Goal: Information Seeking & Learning: Learn about a topic

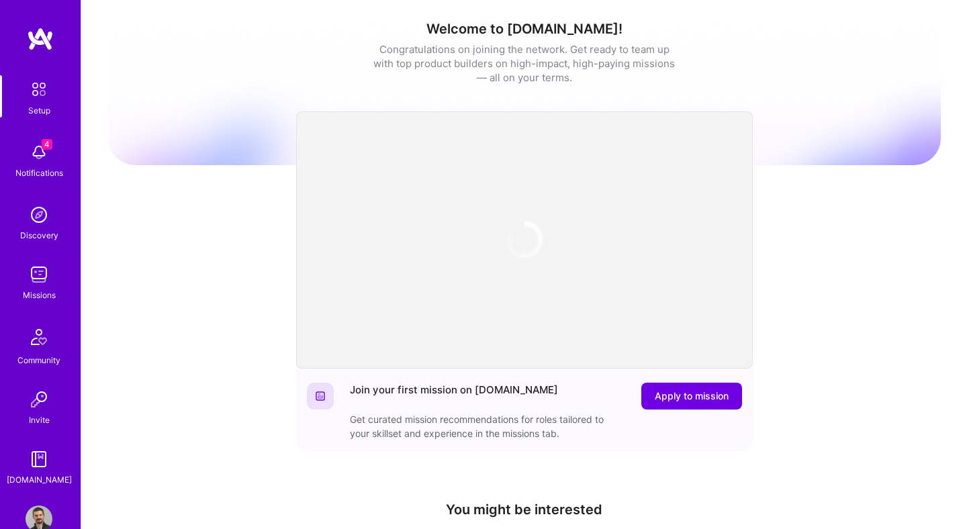
click at [42, 515] on img at bounding box center [39, 519] width 27 height 27
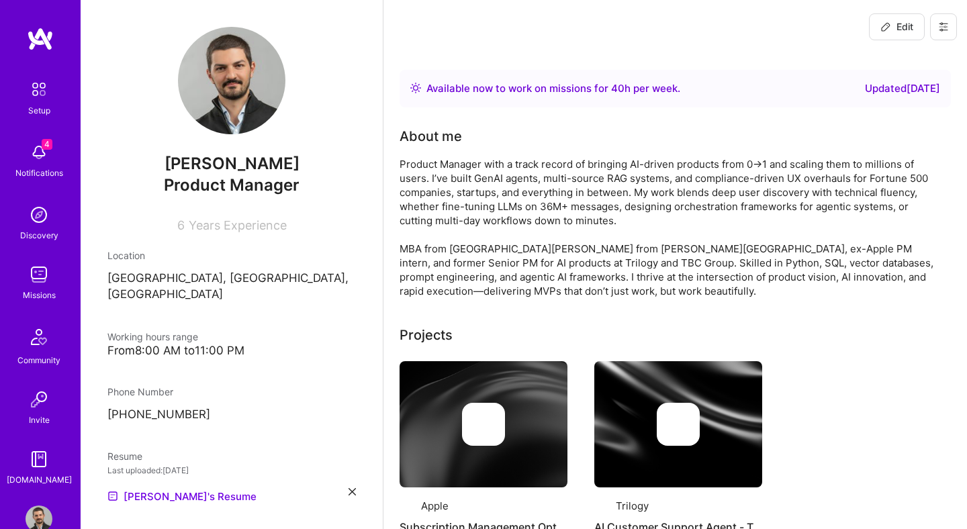
scroll to position [30, 0]
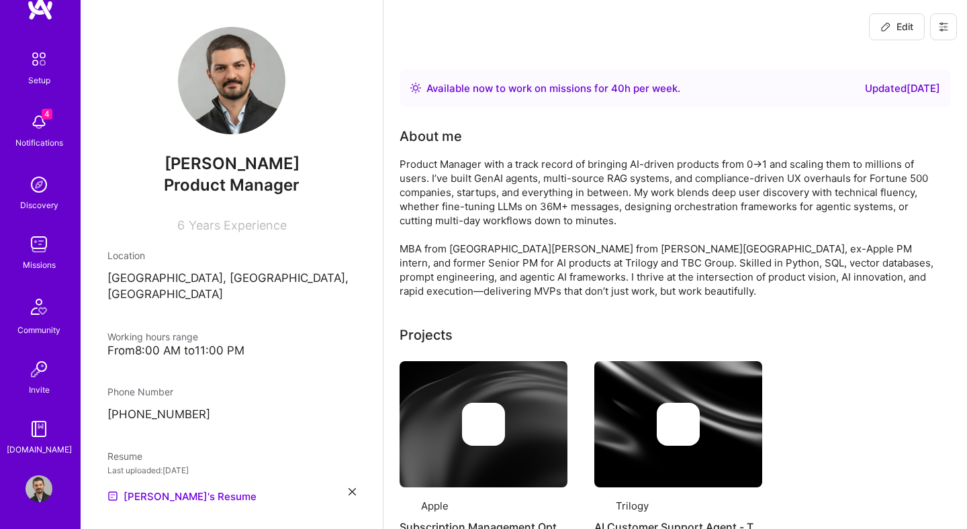
click at [37, 487] on img at bounding box center [39, 489] width 27 height 27
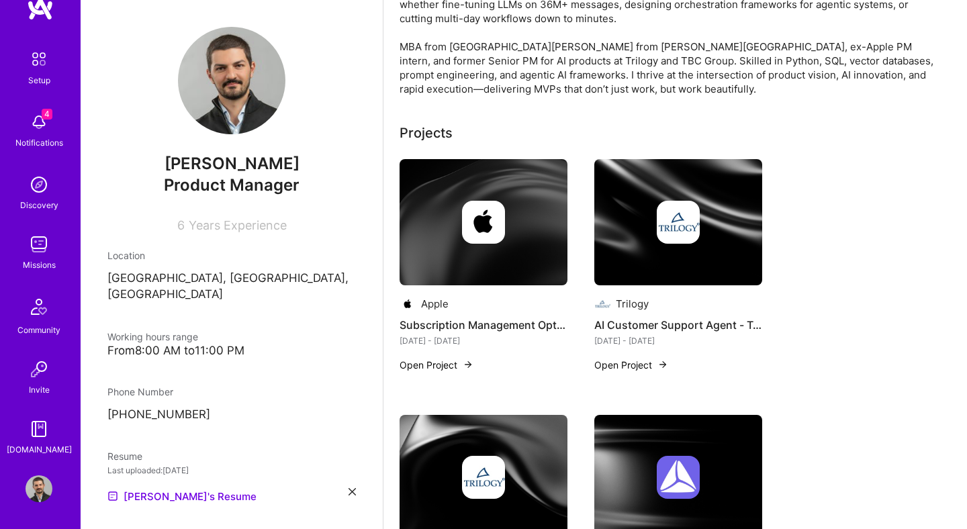
scroll to position [205, 0]
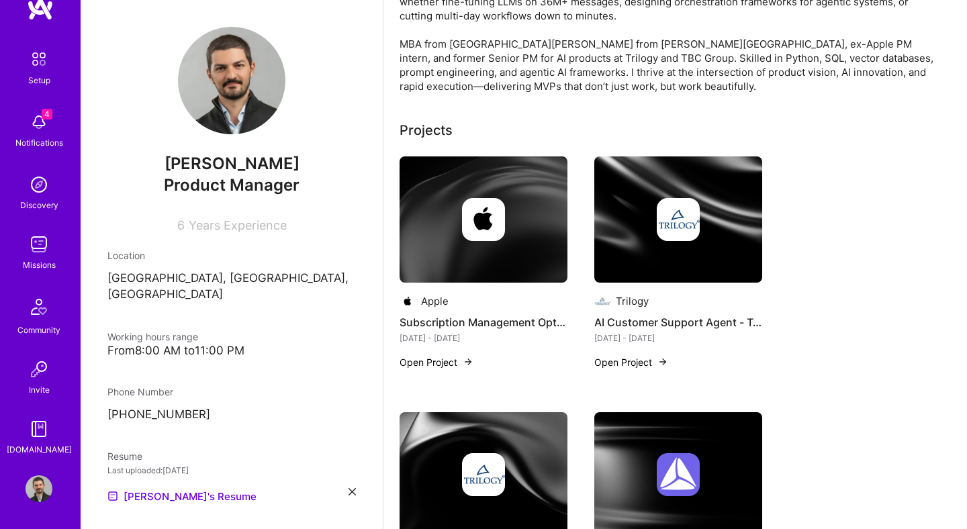
click at [609, 369] on button "Open Project" at bounding box center [631, 362] width 74 height 14
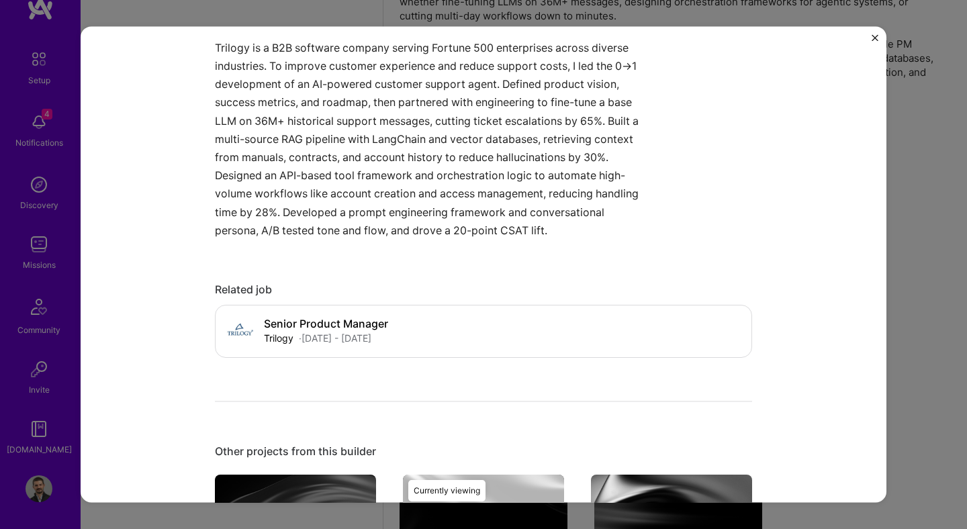
scroll to position [537, 0]
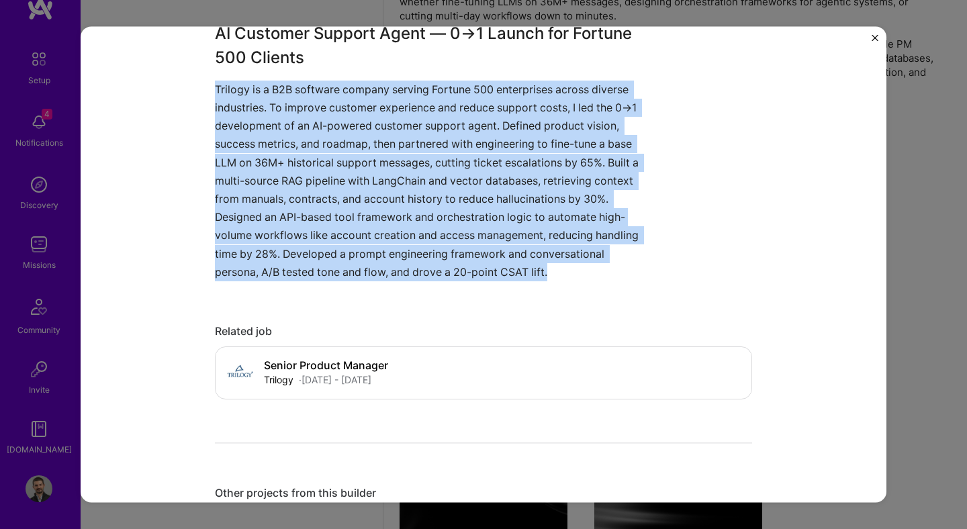
drag, startPoint x: 565, startPoint y: 273, endPoint x: 209, endPoint y: 98, distance: 396.9
click at [209, 98] on div "AI Customer Support Agent - Trilogy Trilogy Customer Success, Artifical Intelli…" at bounding box center [484, 264] width 806 height 476
copy p "Trilogy is a B2B software company serving Fortune 500 enterprises across divers…"
click at [874, 42] on button "Close" at bounding box center [875, 41] width 7 height 14
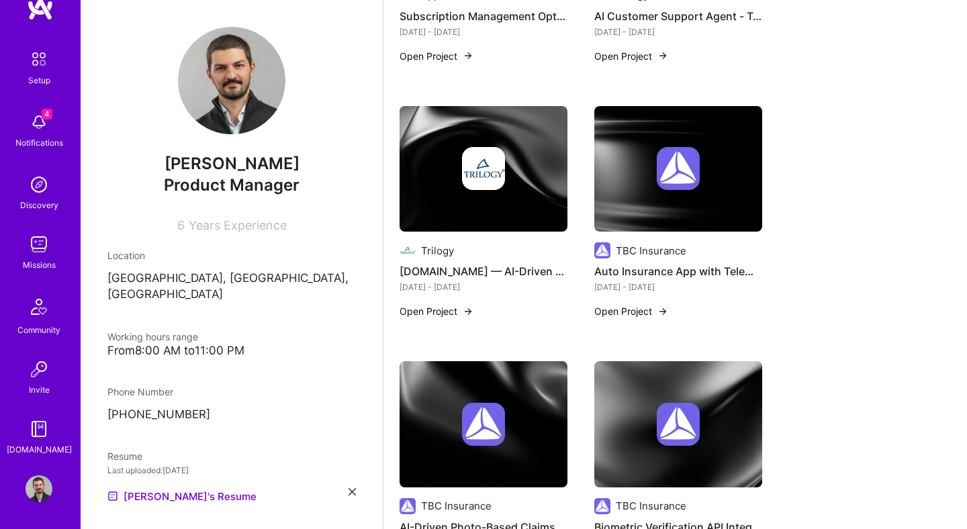
scroll to position [521, 0]
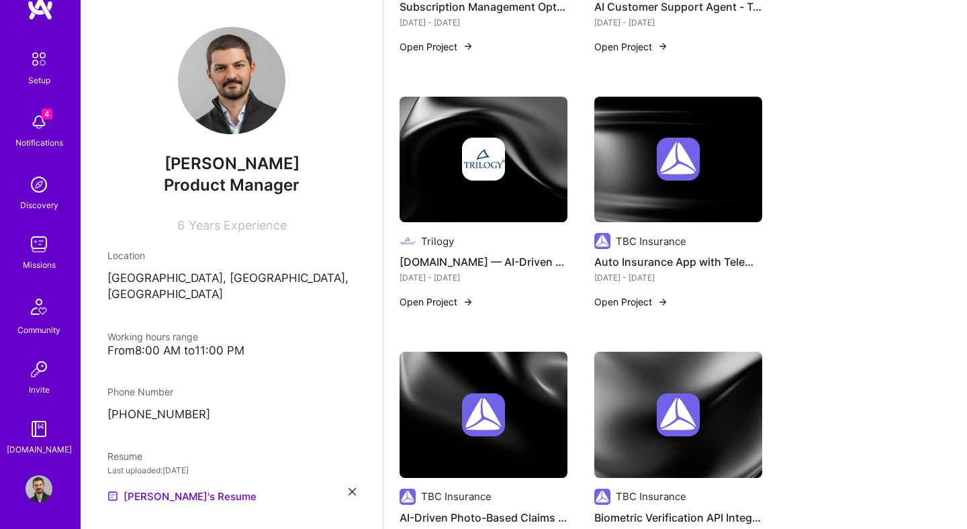
click at [642, 309] on button "Open Project" at bounding box center [631, 302] width 74 height 14
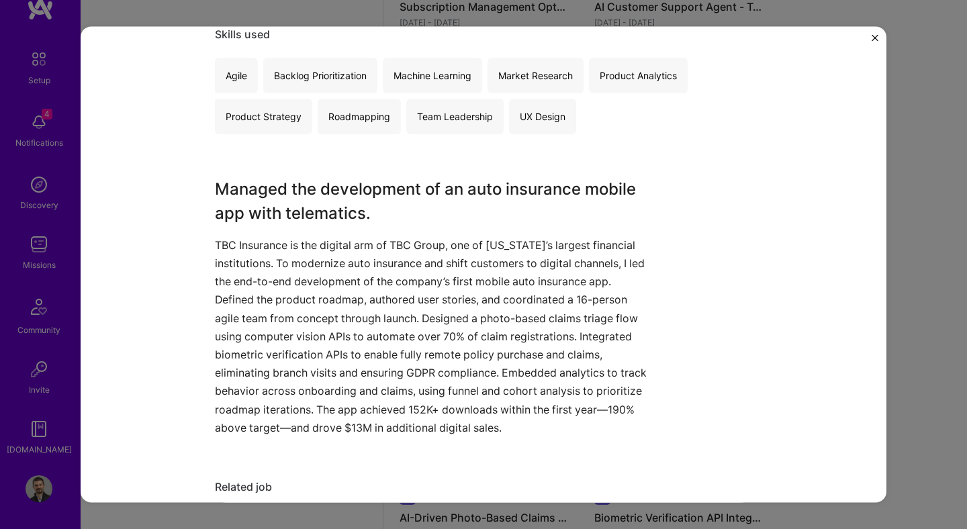
scroll to position [359, 0]
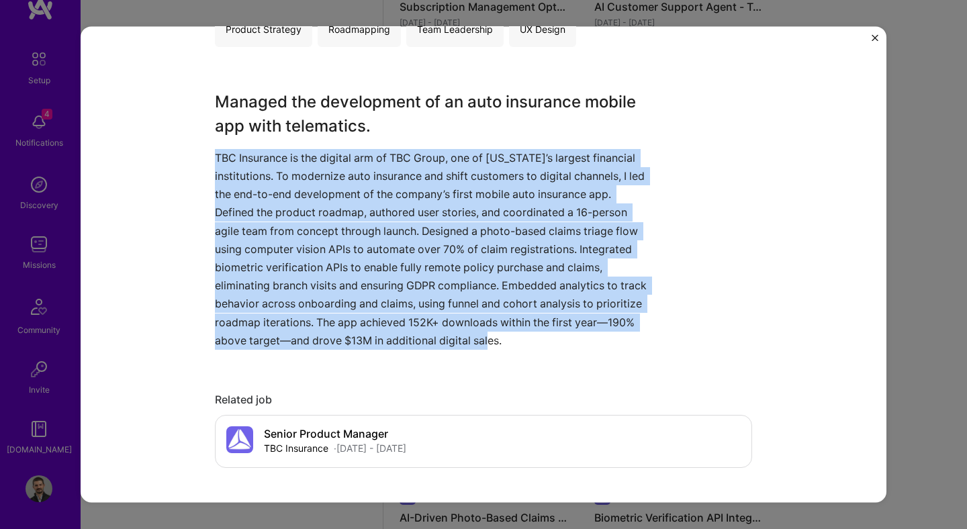
drag, startPoint x: 572, startPoint y: 345, endPoint x: 189, endPoint y: 146, distance: 430.8
click at [189, 146] on div "Auto Insurance App with Telematics TBC Insurance Insurance & InsurTech, Automot…" at bounding box center [484, 264] width 806 height 476
copy p "TBC Insurance is the digital arm of TBC Group, one of [US_STATE]’s largest fina…"
click at [875, 36] on img "Close" at bounding box center [875, 37] width 7 height 7
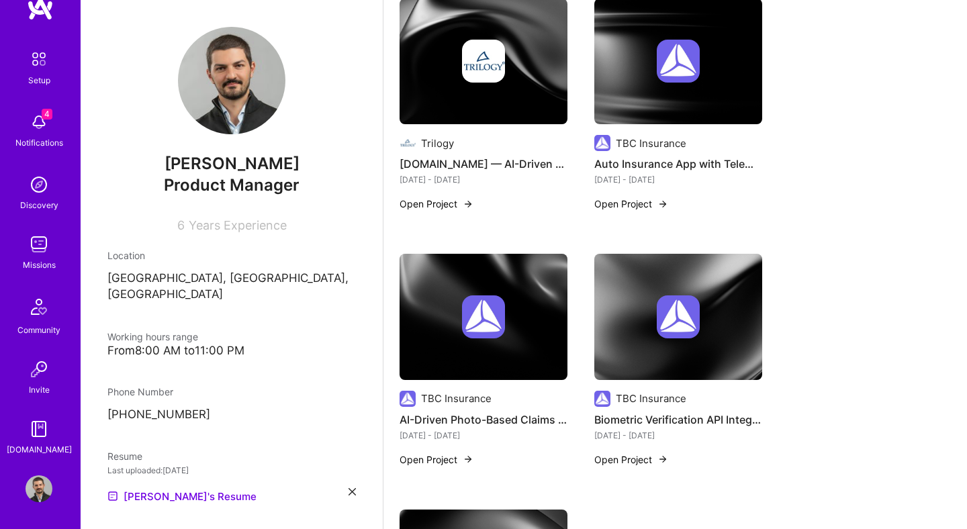
scroll to position [640, 0]
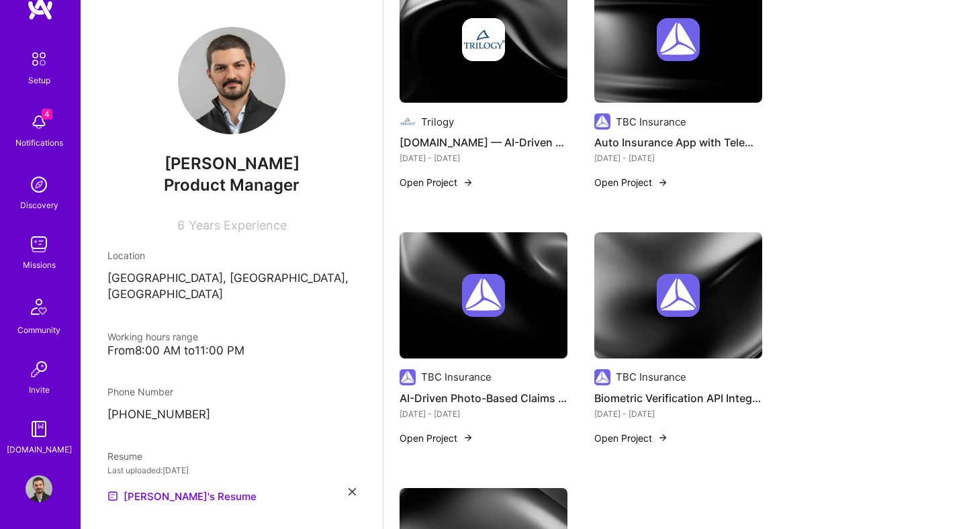
click at [615, 445] on button "Open Project" at bounding box center [631, 438] width 74 height 14
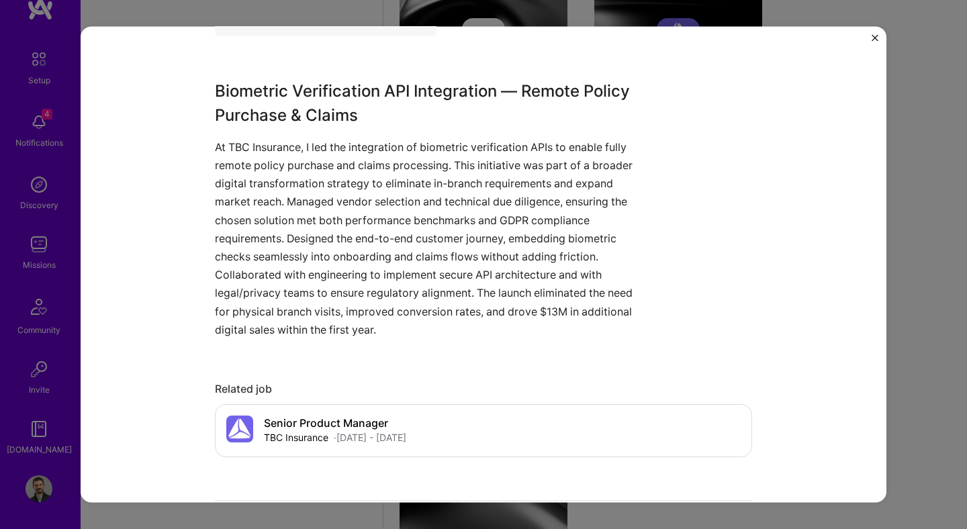
scroll to position [564, 0]
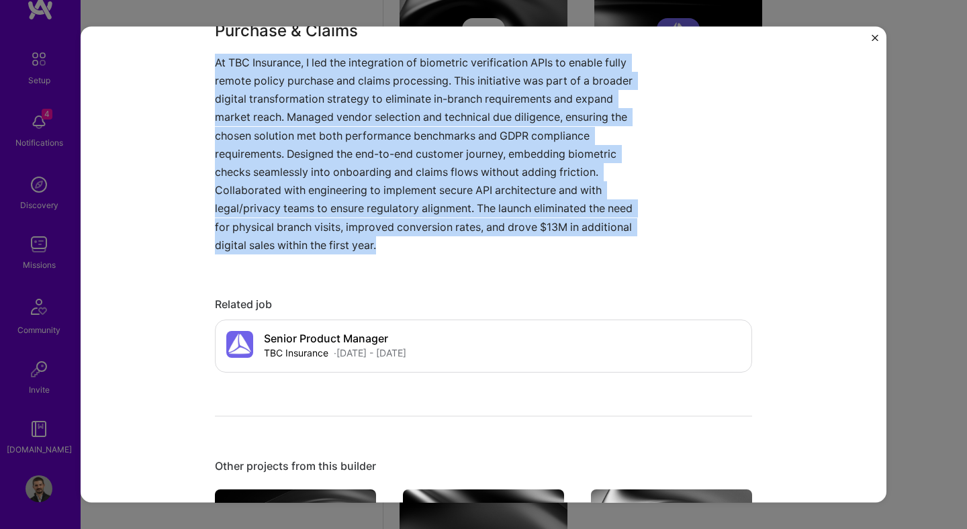
drag, startPoint x: 401, startPoint y: 245, endPoint x: 208, endPoint y: 57, distance: 269.8
click at [208, 57] on div "Biometric Verification API Integration - TBC Insurance TBC Insurance Insurance …" at bounding box center [484, 264] width 806 height 476
copy p "At TBC Insurance, I led the integration of biometric verification APIs to enabl…"
click at [872, 36] on img "Close" at bounding box center [875, 37] width 7 height 7
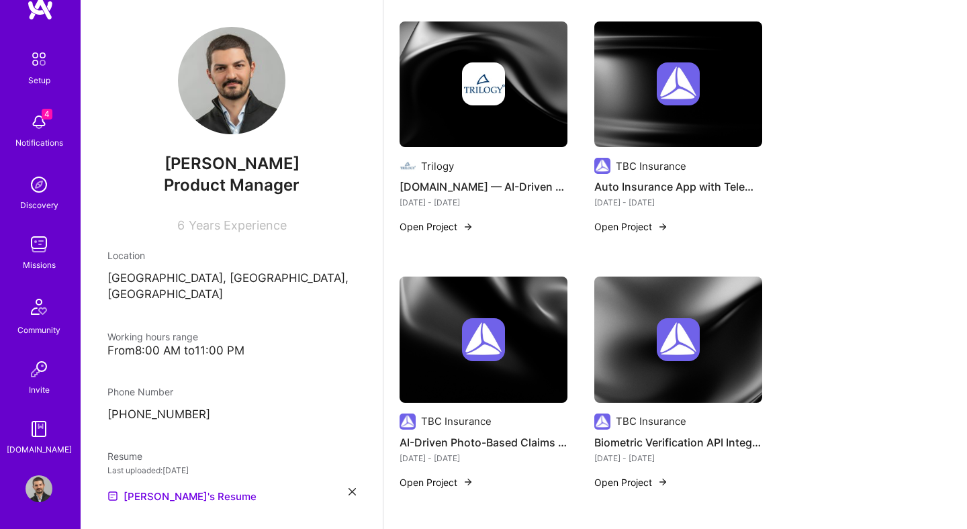
scroll to position [581, 0]
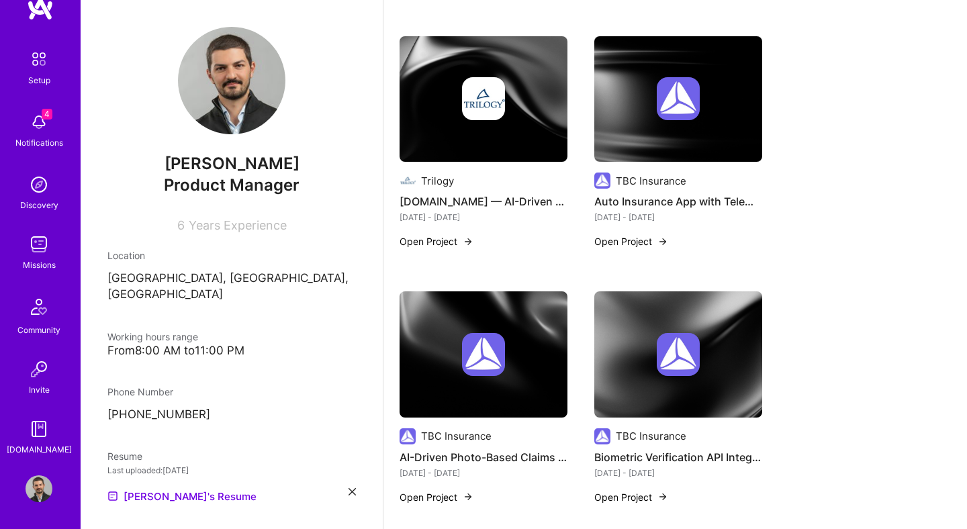
click at [431, 249] on button "Open Project" at bounding box center [437, 241] width 74 height 14
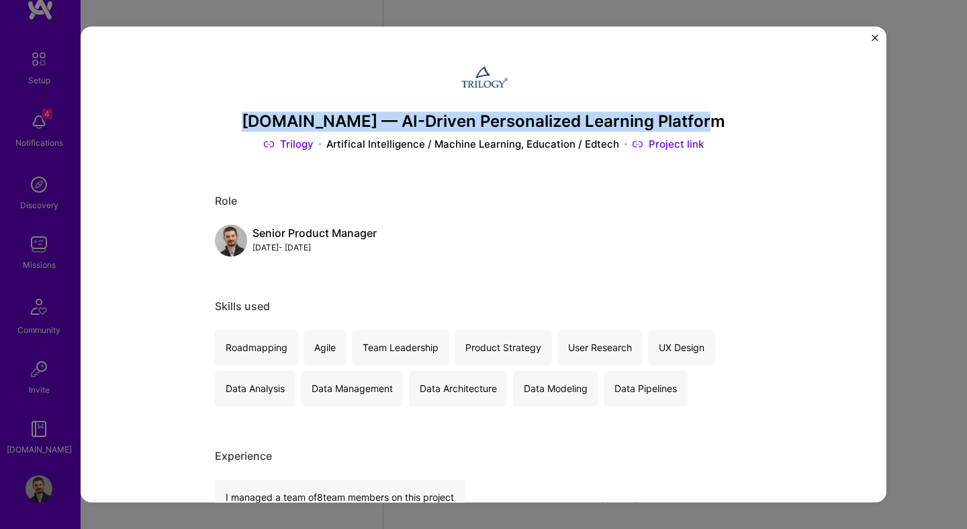
drag, startPoint x: 253, startPoint y: 126, endPoint x: 706, endPoint y: 118, distance: 452.8
click at [706, 118] on h3 "[DOMAIN_NAME] — AI-Driven Personalized Learning Platform" at bounding box center [483, 121] width 537 height 19
copy h3 "[DOMAIN_NAME] — AI-Driven Personalized Learning Platform"
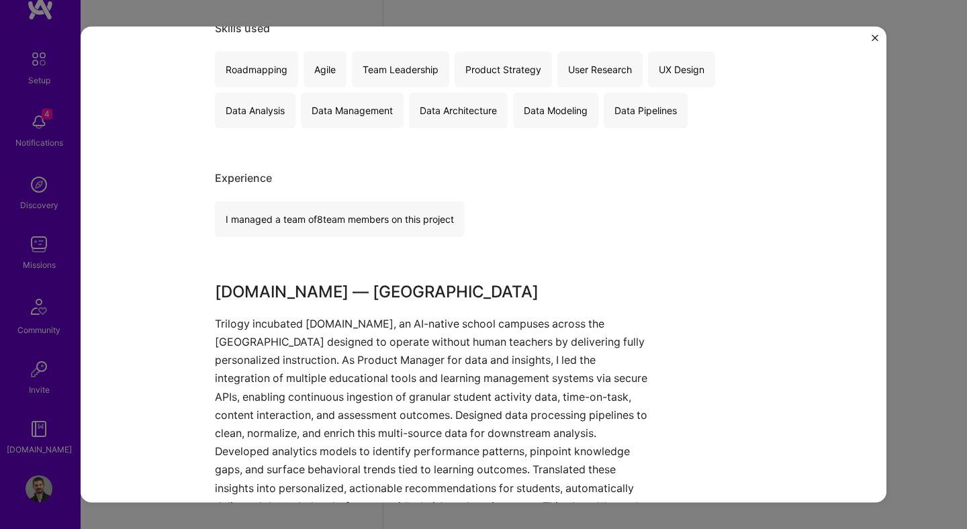
scroll to position [408, 0]
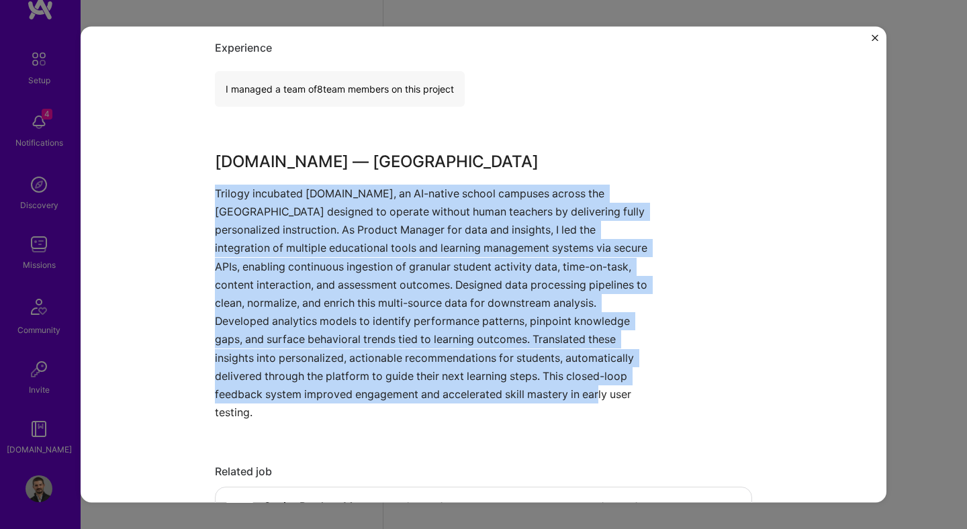
drag, startPoint x: 635, startPoint y: 392, endPoint x: 177, endPoint y: 187, distance: 501.9
click at [177, 187] on div "[DOMAIN_NAME] — AI-Driven Personalized Learning Platform Trilogy Artifical Inte…" at bounding box center [484, 264] width 806 height 476
copy p "Trilogy incubated [DOMAIN_NAME], an AI-native school campuses across the [GEOGR…"
click at [872, 41] on img "Close" at bounding box center [875, 37] width 7 height 7
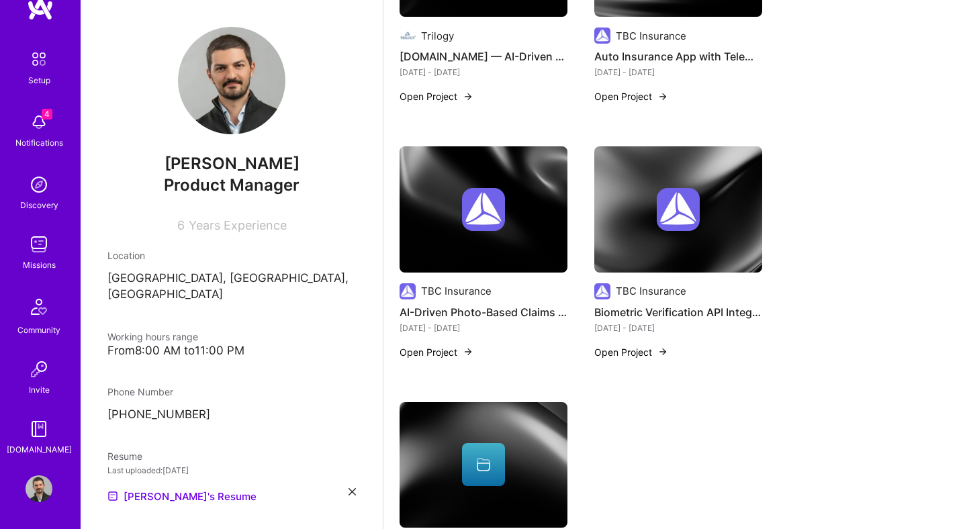
scroll to position [748, 0]
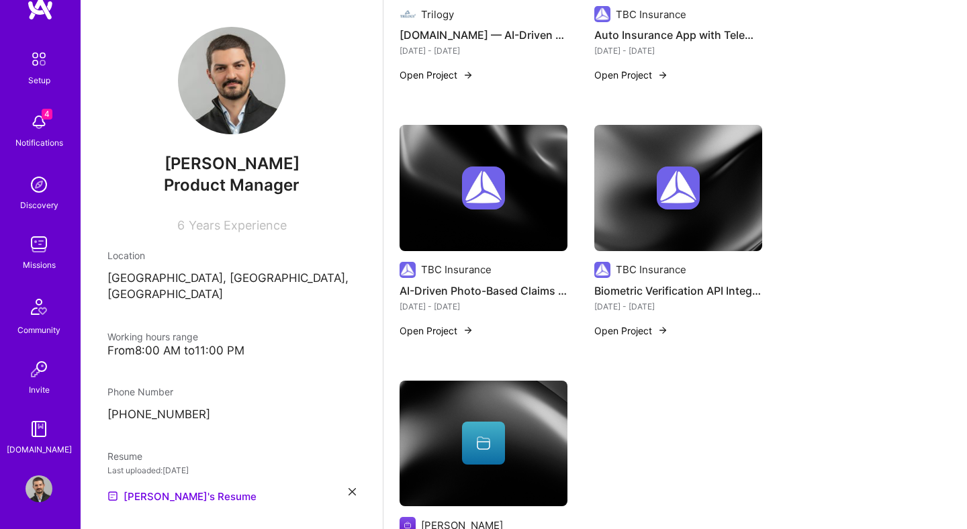
click at [454, 353] on div "TBC Insurance AI-Driven Photo-Based Claims Triage — TBC Insurance [DATE] - [DAT…" at bounding box center [484, 239] width 168 height 229
click at [433, 338] on button "Open Project" at bounding box center [437, 331] width 74 height 14
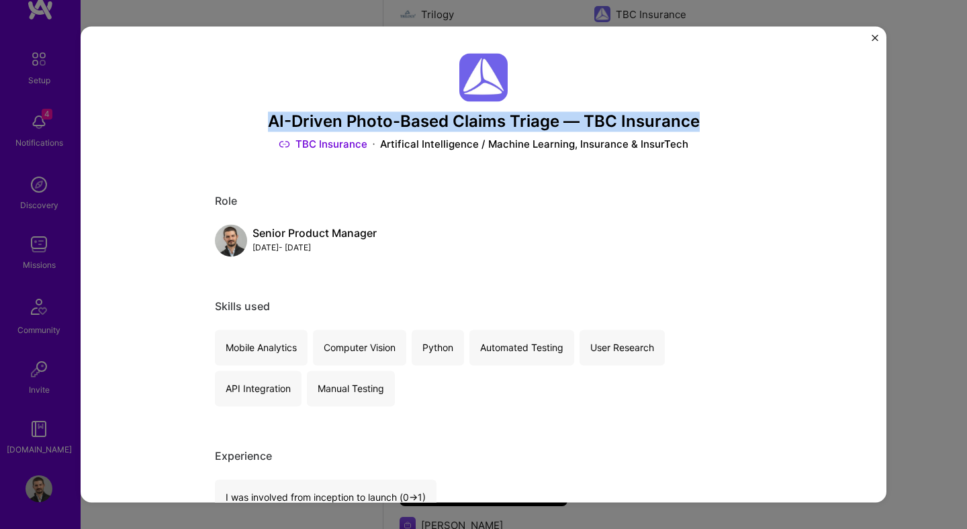
drag, startPoint x: 269, startPoint y: 122, endPoint x: 704, endPoint y: 124, distance: 435.3
click at [704, 124] on h3 "AI-Driven Photo-Based Claims Triage — TBC Insurance" at bounding box center [483, 121] width 537 height 19
copy h3 "AI-Driven Photo-Based Claims Triage — TBC Insurance"
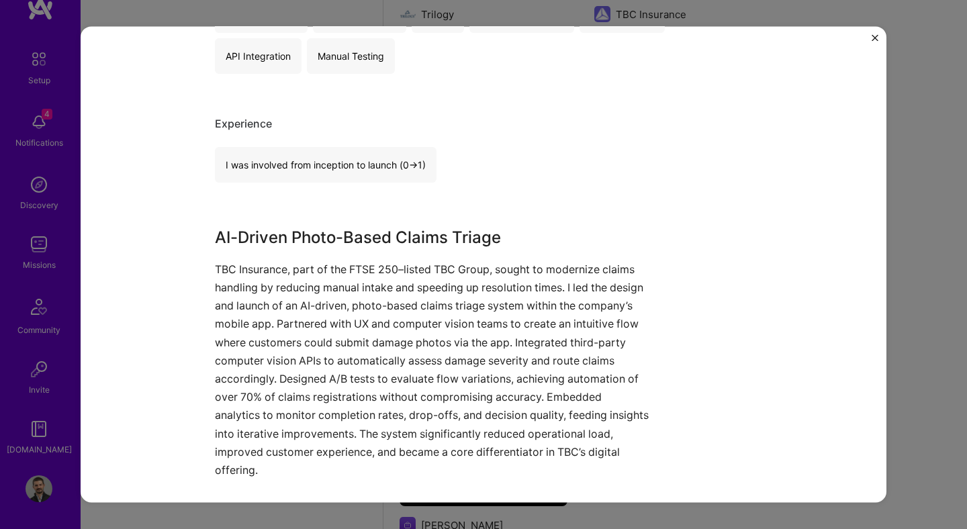
scroll to position [410, 0]
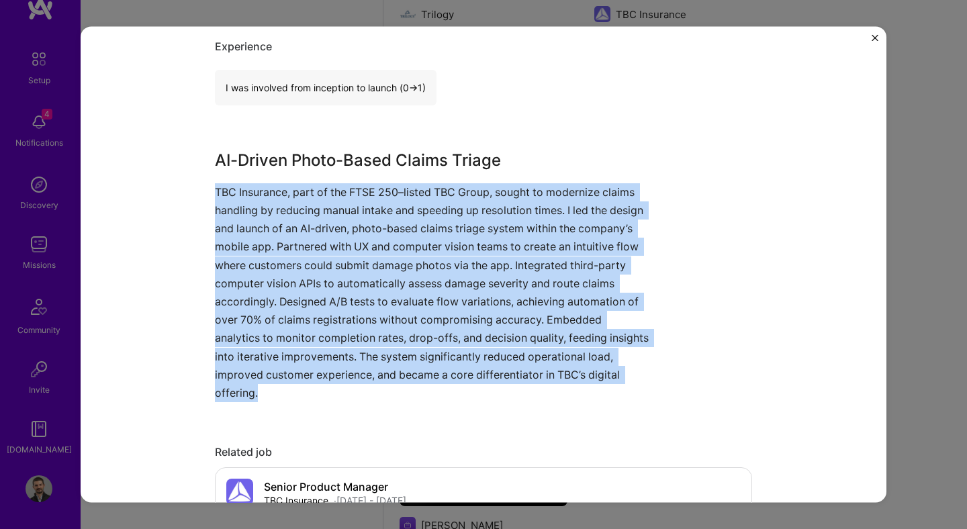
drag, startPoint x: 343, startPoint y: 392, endPoint x: 202, endPoint y: 202, distance: 235.8
click at [202, 201] on div "AI-Driven Photo-Based Claims Triage — TBC Insurance TBC Insurance Artifical Int…" at bounding box center [484, 264] width 806 height 476
copy p "TBC Insurance, part of the FTSE 250–listed TBC Group, sought to modernize claim…"
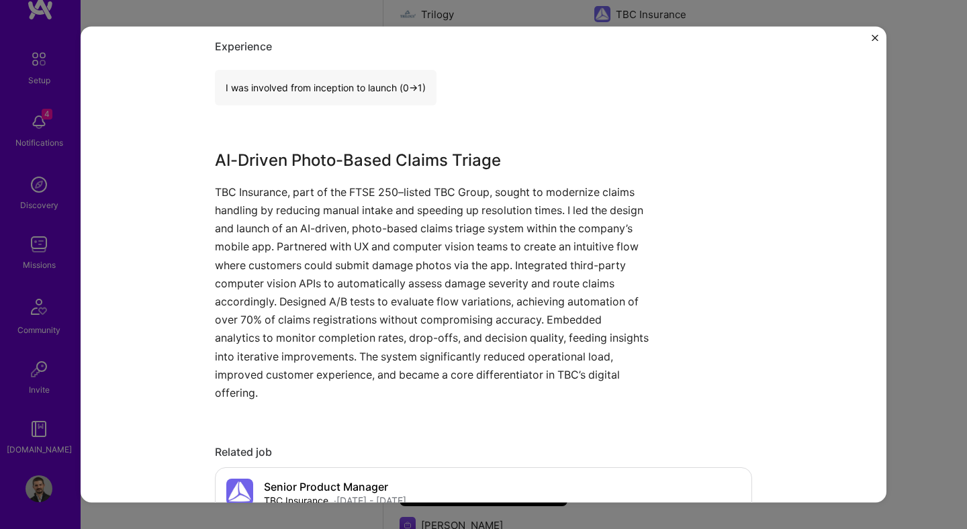
click at [879, 41] on div "AI-Driven Photo-Based Claims Triage — TBC Insurance TBC Insurance Artifical Int…" at bounding box center [484, 264] width 806 height 476
click at [875, 32] on div "AI-Driven Photo-Based Claims Triage — TBC Insurance TBC Insurance Artifical Int…" at bounding box center [484, 264] width 806 height 476
click at [874, 34] on div "AI-Driven Photo-Based Claims Triage — TBC Insurance TBC Insurance Artifical Int…" at bounding box center [484, 264] width 806 height 476
click at [881, 38] on div "AI-Driven Photo-Based Claims Triage — TBC Insurance TBC Insurance Artifical Int…" at bounding box center [484, 264] width 806 height 476
click at [873, 38] on img "Close" at bounding box center [875, 37] width 7 height 7
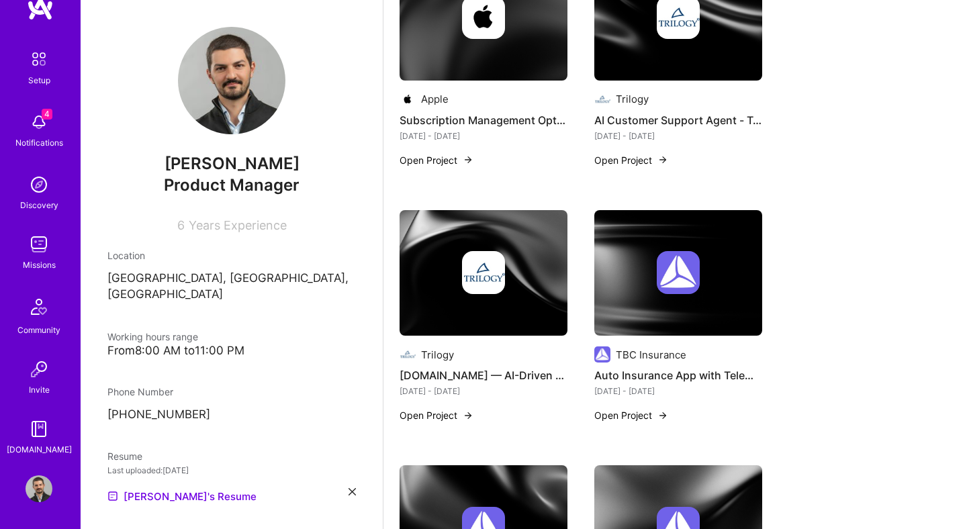
scroll to position [445, 0]
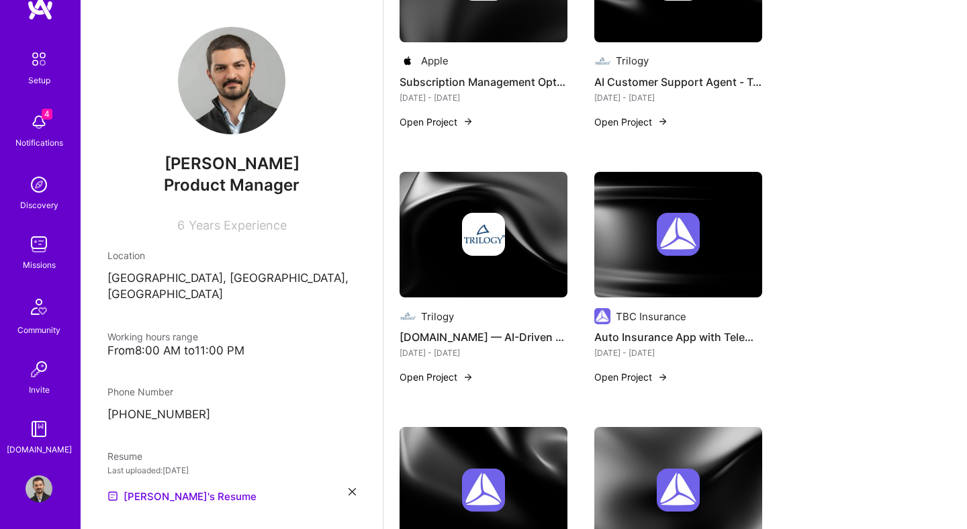
click at [433, 129] on button "Open Project" at bounding box center [437, 122] width 74 height 14
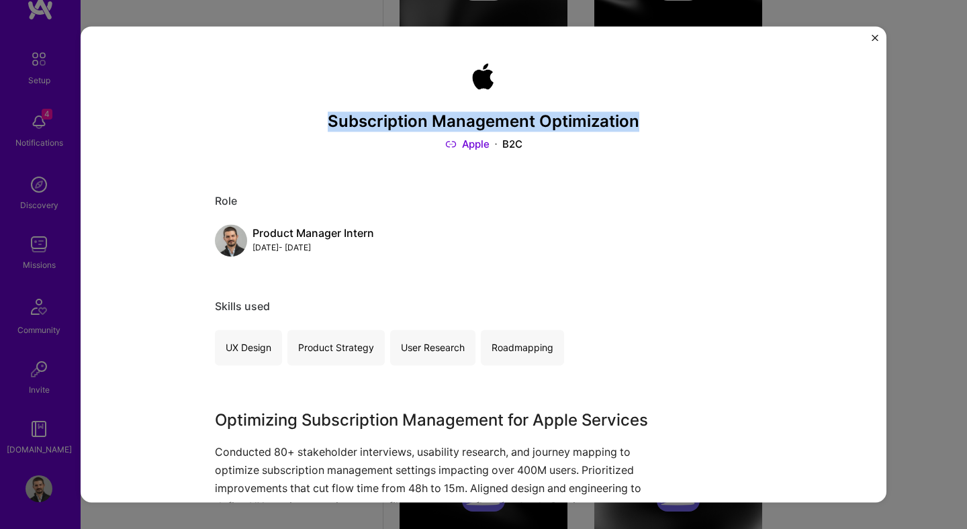
drag, startPoint x: 322, startPoint y: 121, endPoint x: 687, endPoint y: 120, distance: 364.8
click at [687, 120] on h3 "Subscription Management Optimization" at bounding box center [483, 121] width 537 height 19
copy h3 "Subscription Management Optimization"
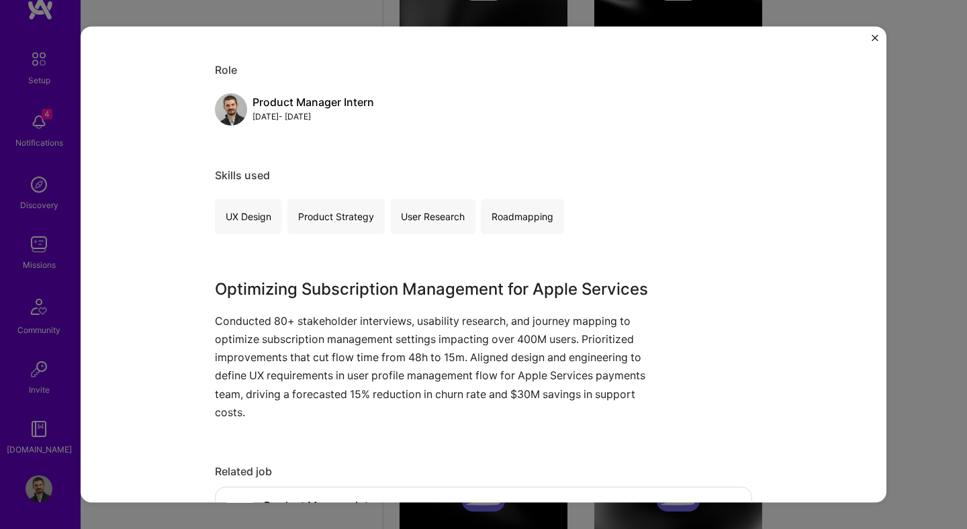
scroll to position [304, 0]
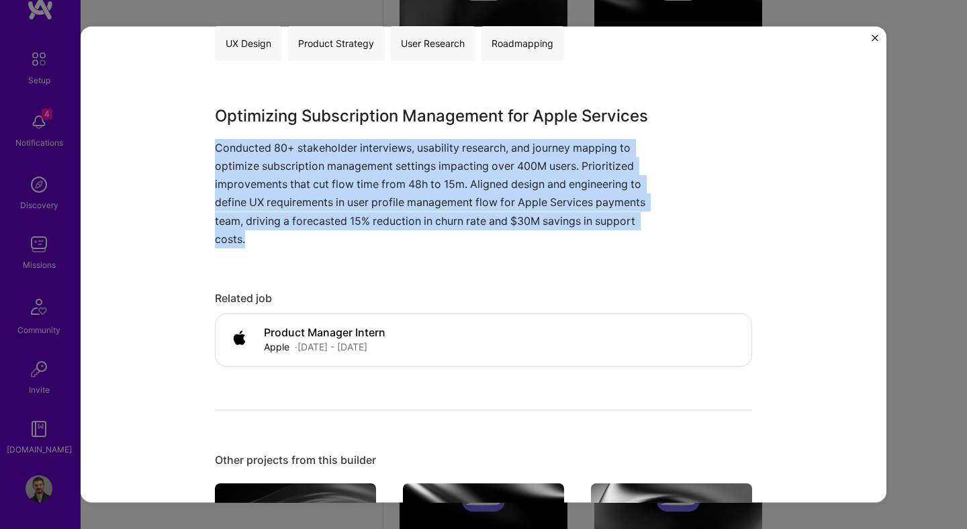
drag, startPoint x: 328, startPoint y: 243, endPoint x: 206, endPoint y: 143, distance: 158.0
click at [206, 143] on div "Subscription Management Optimization Apple B2C Role Product Manager Intern [DAT…" at bounding box center [484, 264] width 806 height 476
copy p "Conducted 80+ stakeholder interviews, usability research, and journey mapping t…"
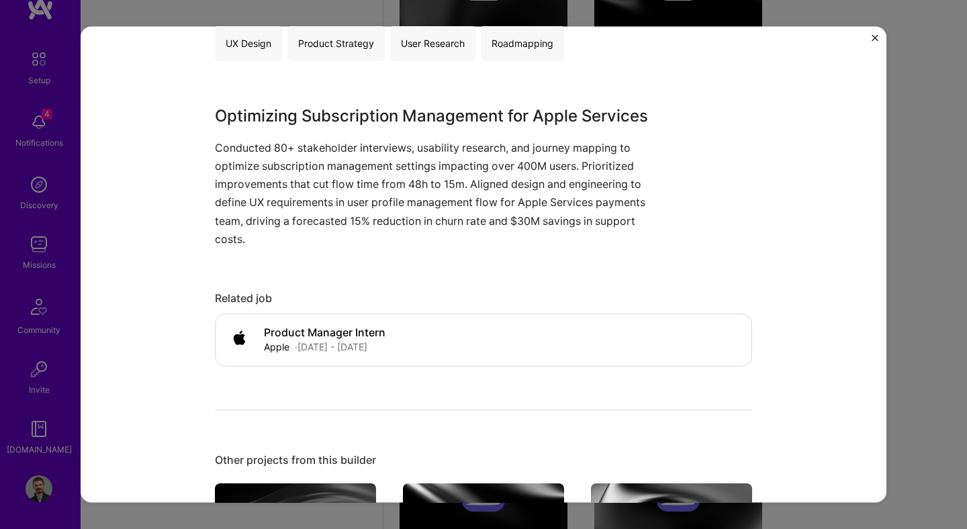
click at [869, 34] on div "Subscription Management Optimization Apple B2C Role Product Manager Intern [DAT…" at bounding box center [484, 264] width 806 height 476
click at [873, 36] on img "Close" at bounding box center [875, 37] width 7 height 7
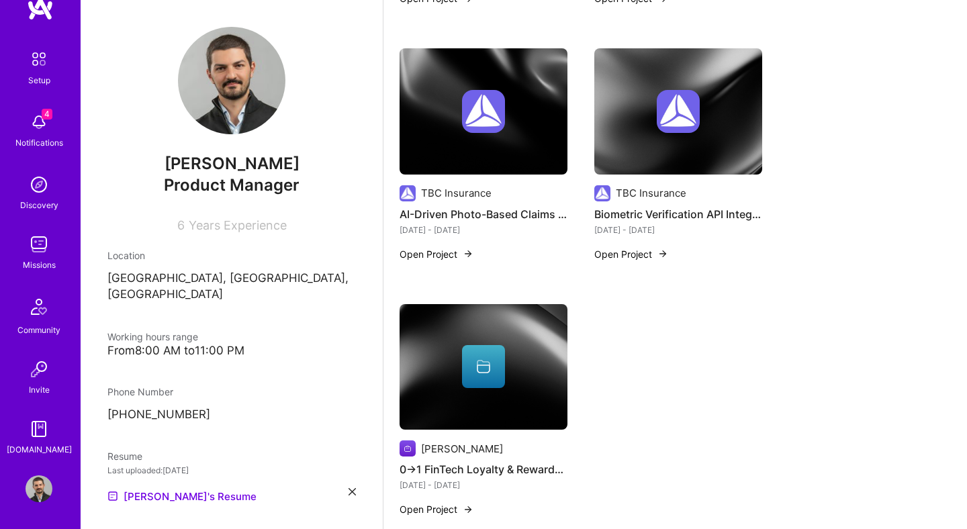
scroll to position [1128, 0]
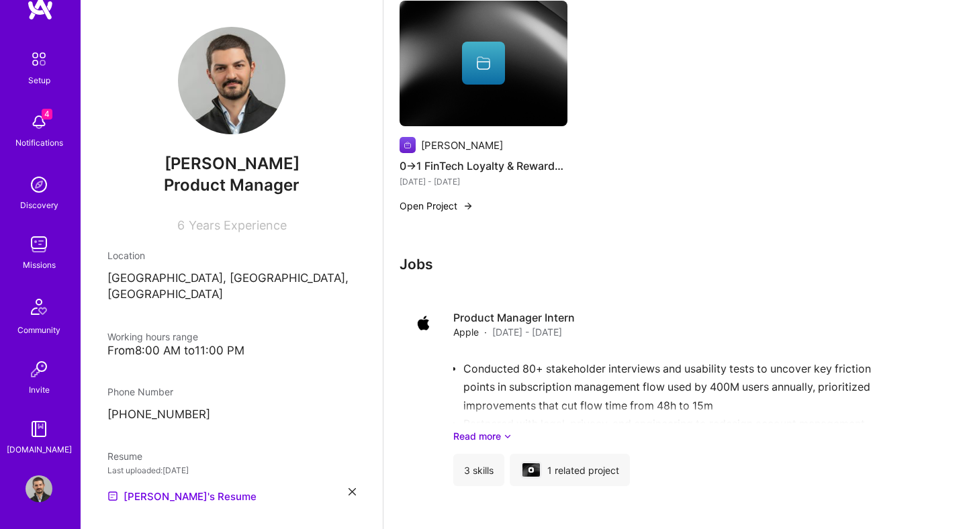
click at [427, 213] on button "Open Project" at bounding box center [437, 206] width 74 height 14
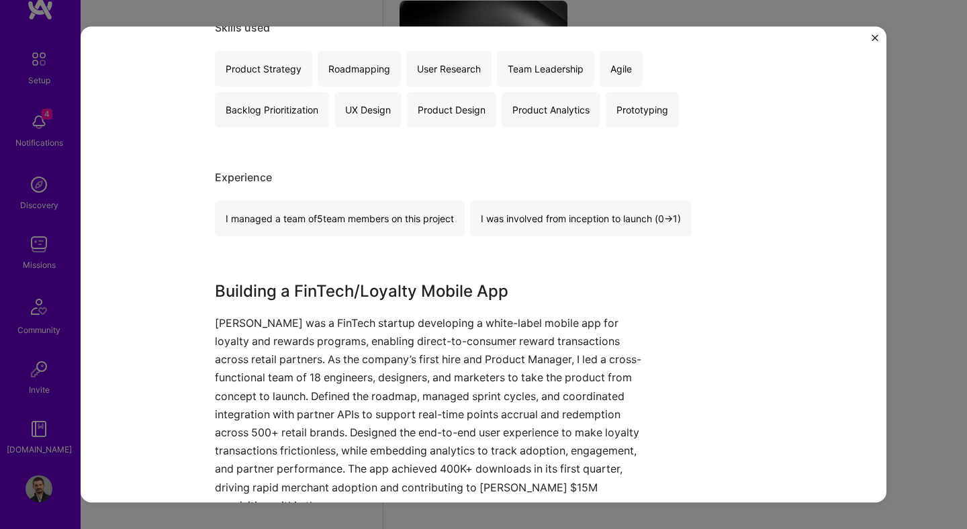
scroll to position [457, 0]
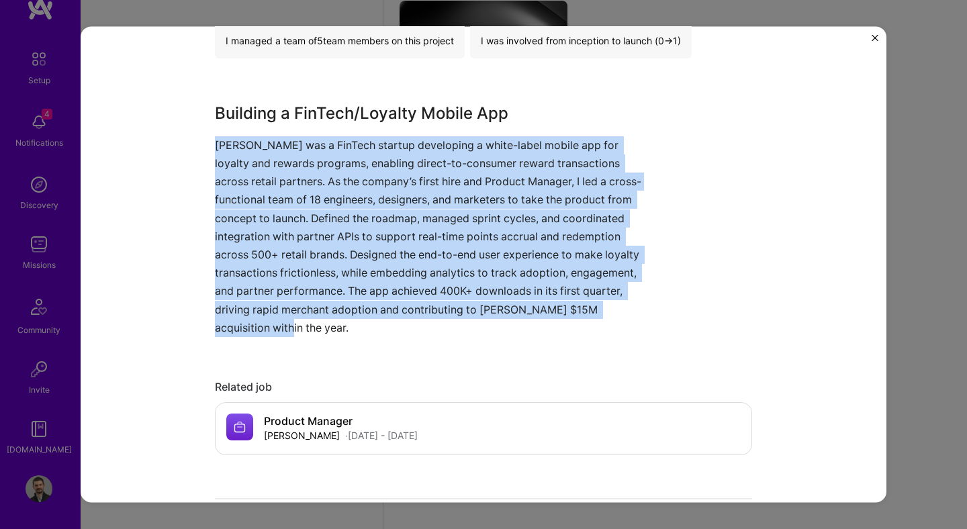
drag, startPoint x: 634, startPoint y: 306, endPoint x: 200, endPoint y: 148, distance: 462.2
click at [200, 148] on div "0→1 FinTech Loyalty & Rewards App [PERSON_NAME] Financial Services / Fintech Ro…" at bounding box center [484, 264] width 806 height 476
copy p "[PERSON_NAME] was a FinTech startup developing a white-label mobile app for loy…"
click at [875, 36] on img "Close" at bounding box center [875, 37] width 7 height 7
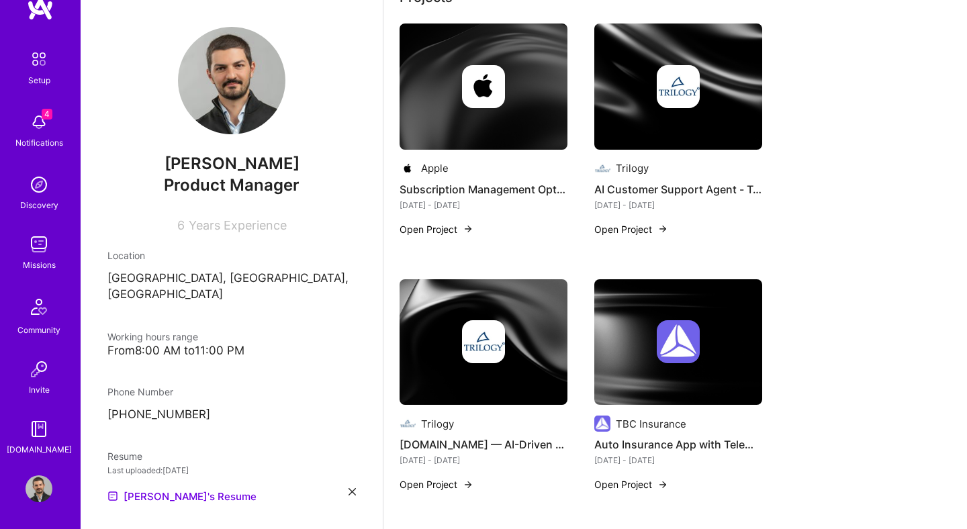
scroll to position [337, 0]
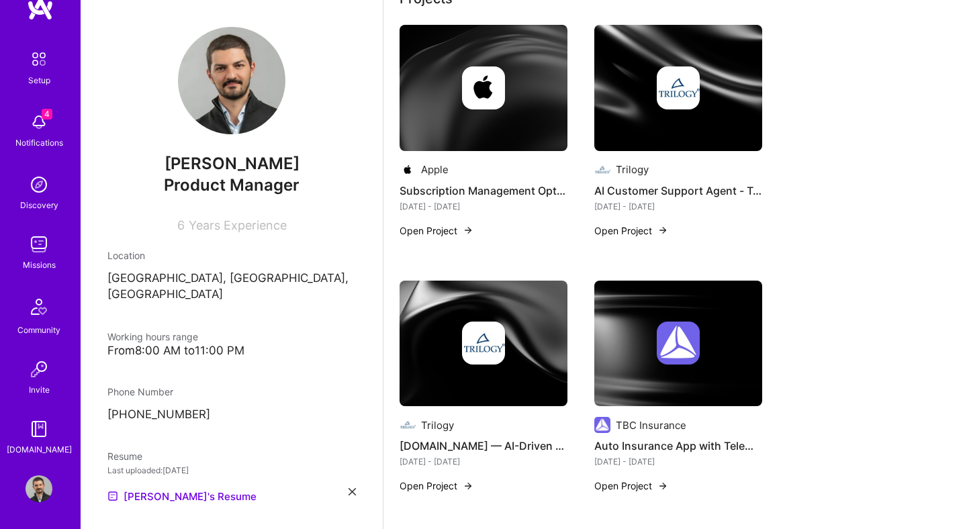
click at [639, 238] on button "Open Project" at bounding box center [631, 231] width 74 height 14
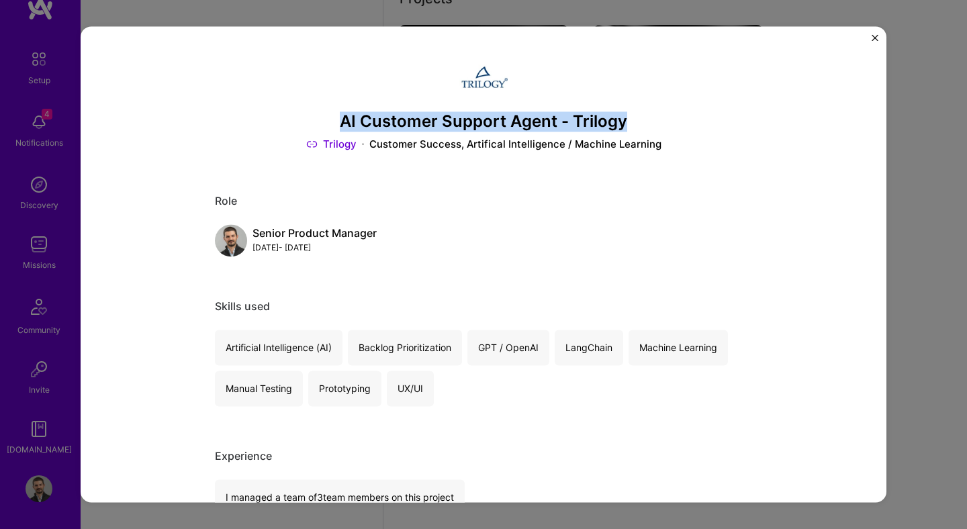
drag, startPoint x: 326, startPoint y: 128, endPoint x: 625, endPoint y: 119, distance: 298.4
click at [625, 119] on h3 "AI Customer Support Agent - Trilogy" at bounding box center [483, 121] width 537 height 19
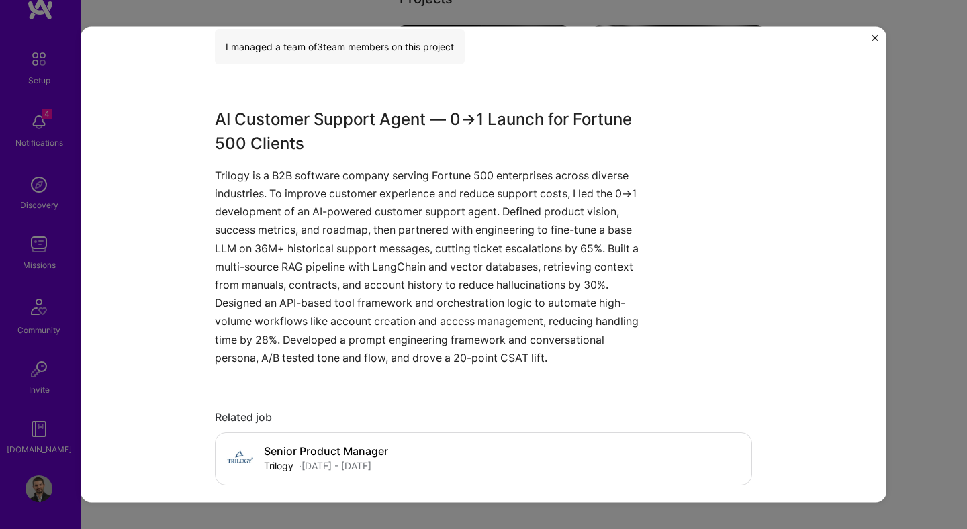
scroll to position [440, 0]
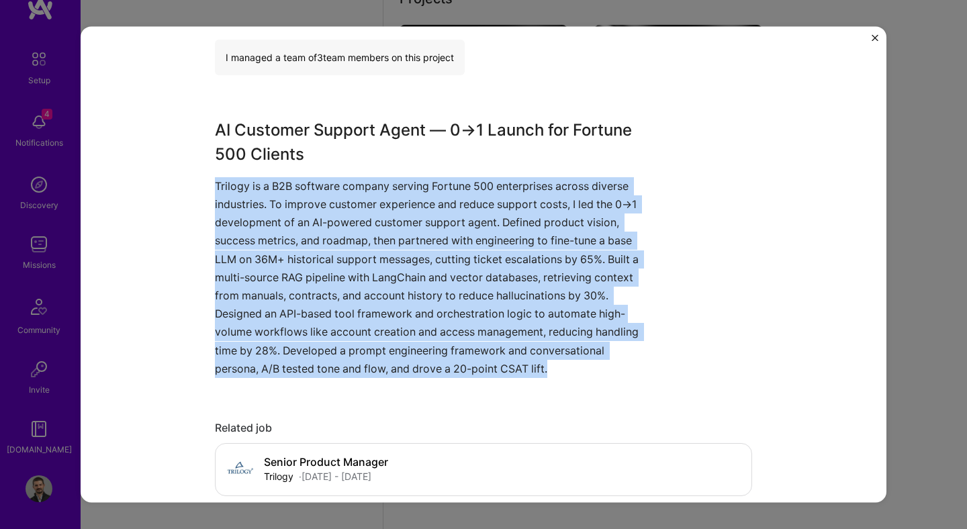
drag, startPoint x: 216, startPoint y: 186, endPoint x: 566, endPoint y: 366, distance: 394.2
click at [566, 366] on p "Trilogy is a B2B software company serving Fortune 500 enterprises across divers…" at bounding box center [433, 277] width 437 height 201
click at [872, 41] on button "Close" at bounding box center [875, 41] width 7 height 14
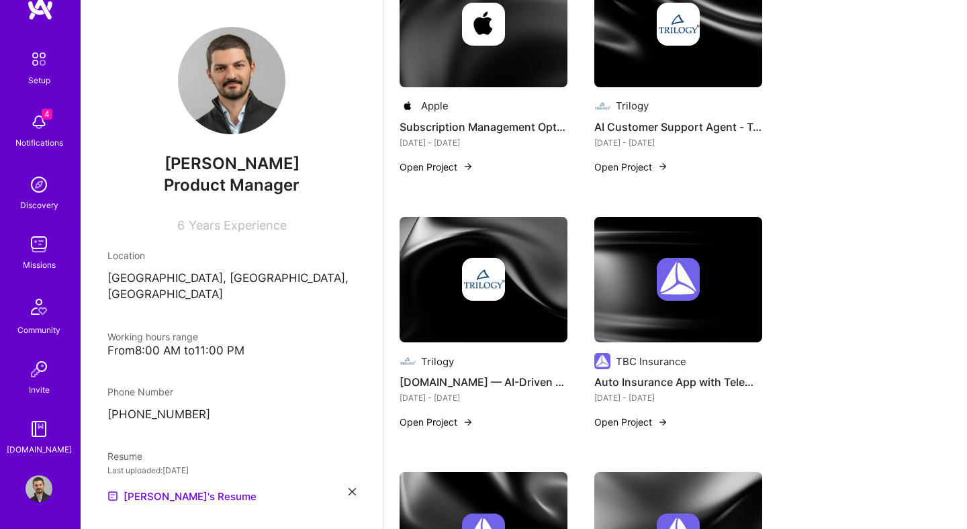
scroll to position [412, 0]
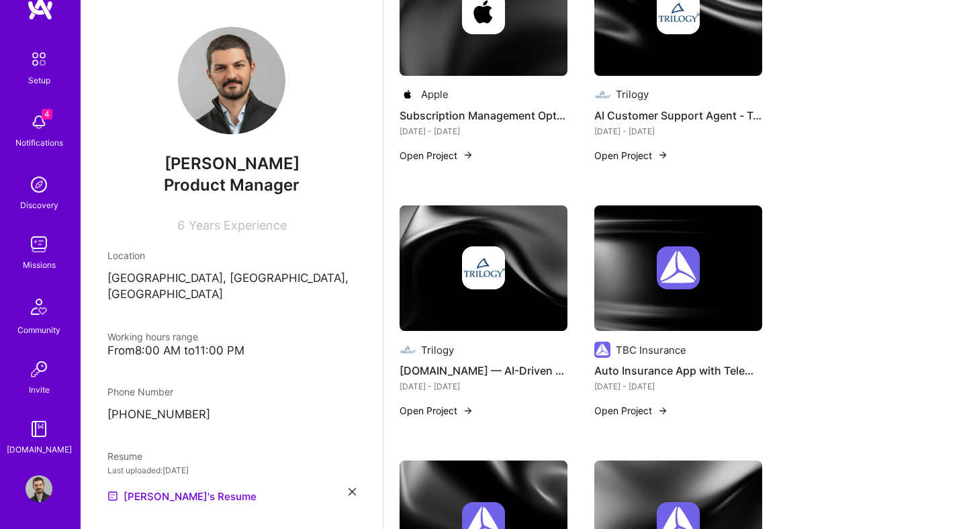
click at [443, 418] on button "Open Project" at bounding box center [437, 411] width 74 height 14
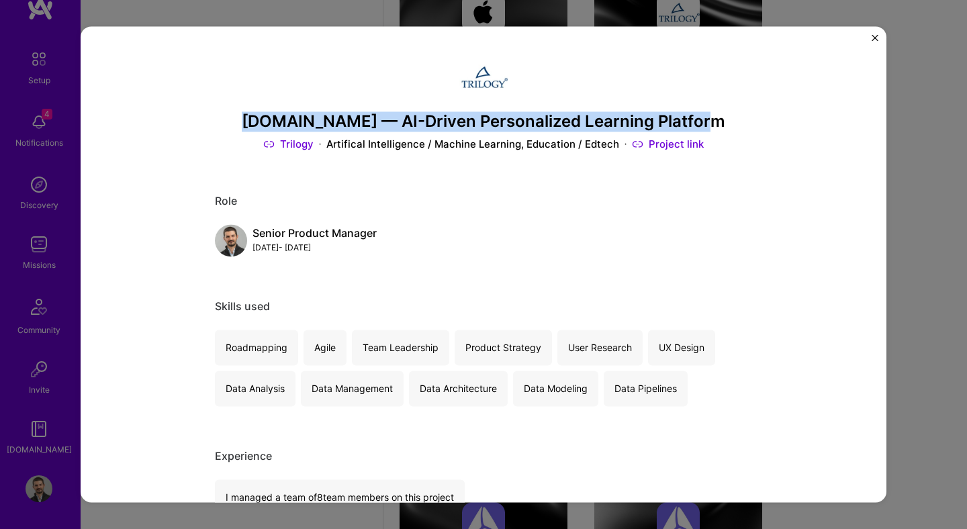
drag, startPoint x: 262, startPoint y: 119, endPoint x: 713, endPoint y: 118, distance: 450.7
click at [713, 118] on h3 "[DOMAIN_NAME] — AI-Driven Personalized Learning Platform" at bounding box center [483, 121] width 537 height 19
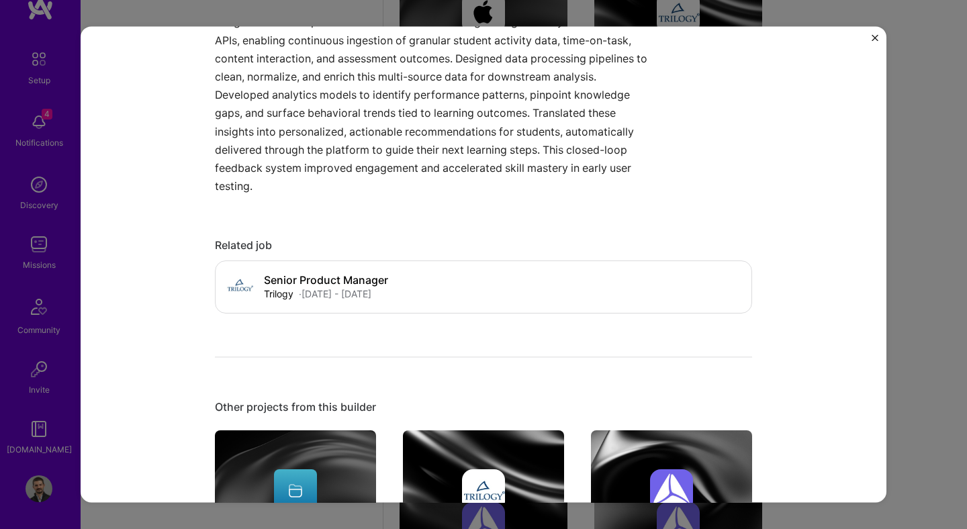
scroll to position [478, 0]
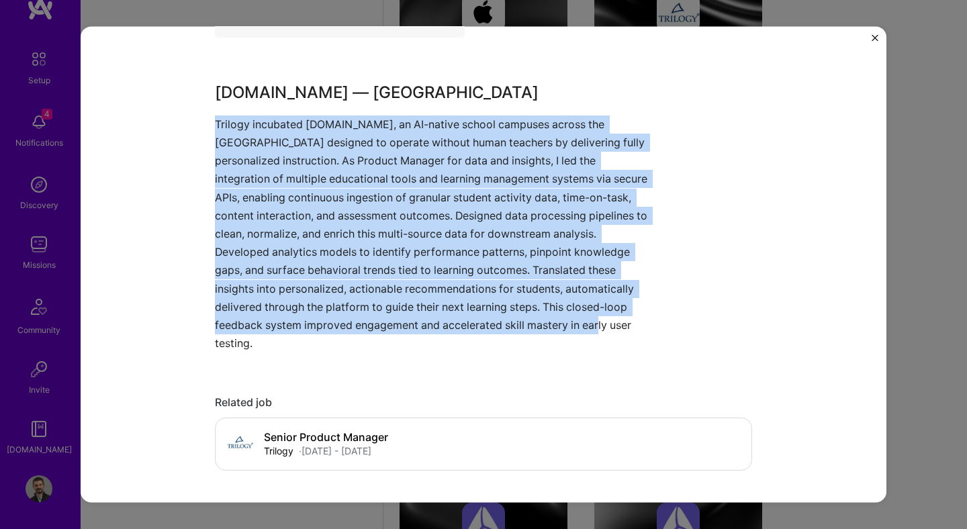
drag, startPoint x: 631, startPoint y: 329, endPoint x: 183, endPoint y: 126, distance: 492.1
click at [183, 126] on div "[DOMAIN_NAME] — AI-Driven Personalized Learning Platform Trilogy Artifical Inte…" at bounding box center [484, 264] width 806 height 476
click at [874, 34] on img "Close" at bounding box center [875, 37] width 7 height 7
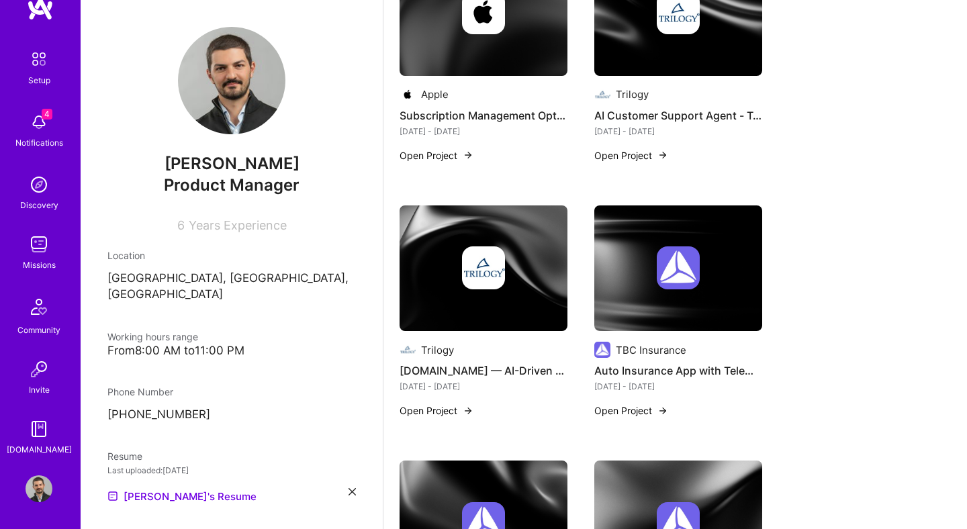
click at [437, 163] on button "Open Project" at bounding box center [437, 155] width 74 height 14
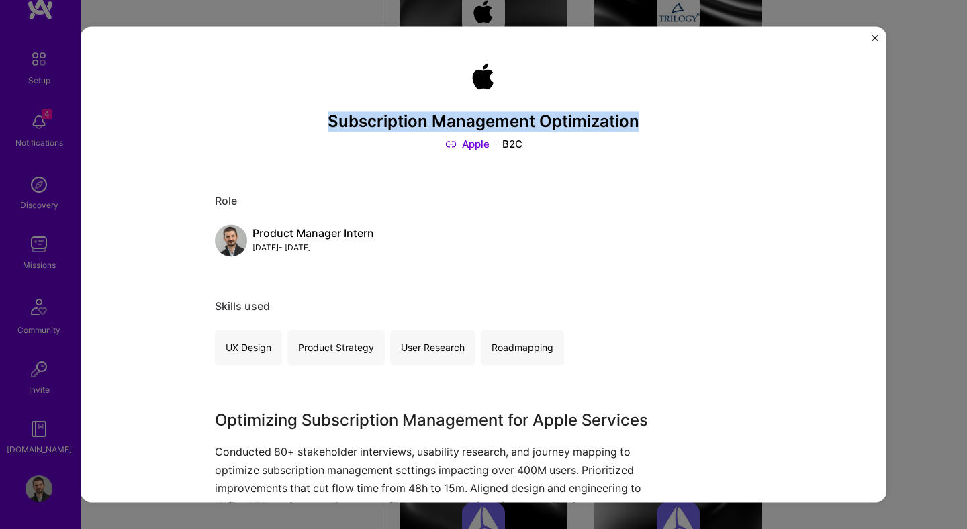
drag, startPoint x: 326, startPoint y: 117, endPoint x: 651, endPoint y: 126, distance: 325.2
click at [652, 126] on h3 "Subscription Management Optimization" at bounding box center [483, 121] width 537 height 19
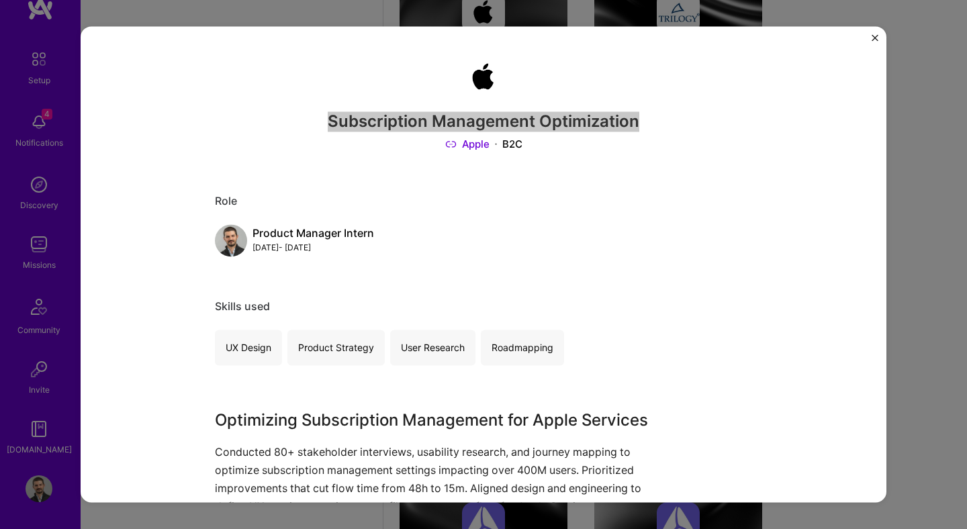
scroll to position [300, 0]
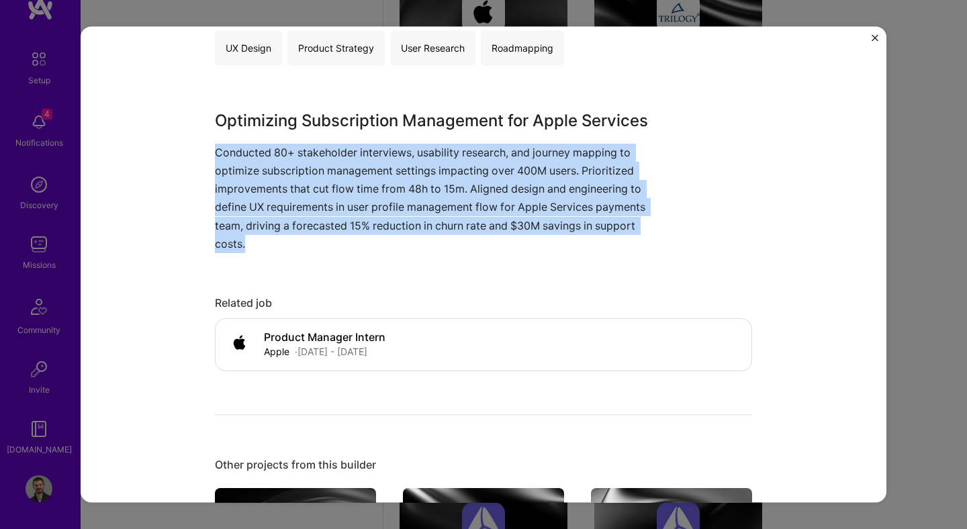
drag, startPoint x: 206, startPoint y: 152, endPoint x: 369, endPoint y: 242, distance: 186.4
click at [369, 242] on div "Subscription Management Optimization Apple B2C Role Product Manager Intern [DAT…" at bounding box center [484, 264] width 806 height 476
click at [873, 37] on img "Close" at bounding box center [875, 37] width 7 height 7
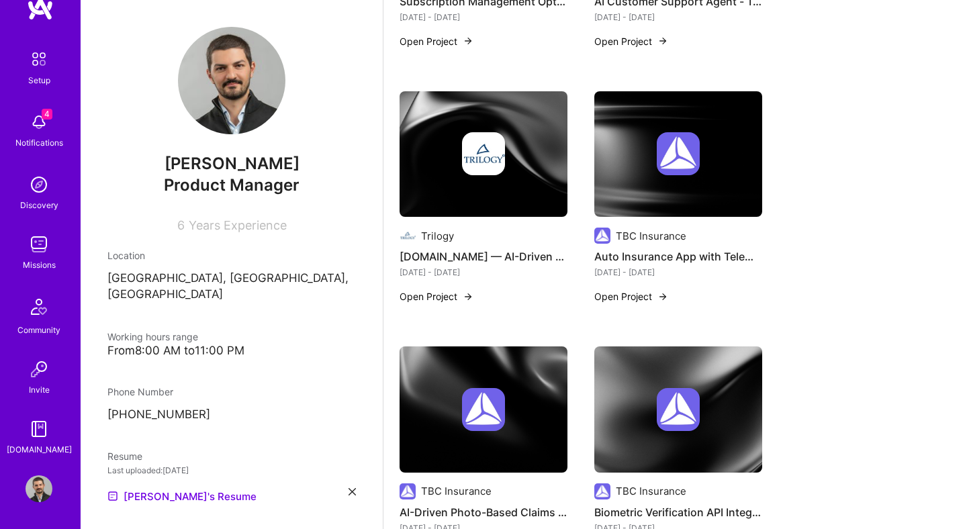
scroll to position [550, 0]
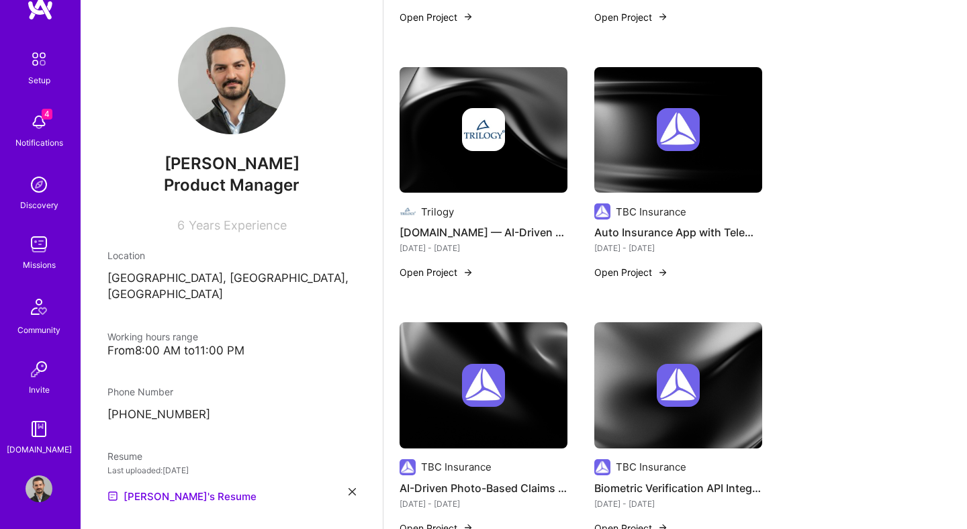
click at [644, 279] on button "Open Project" at bounding box center [631, 272] width 74 height 14
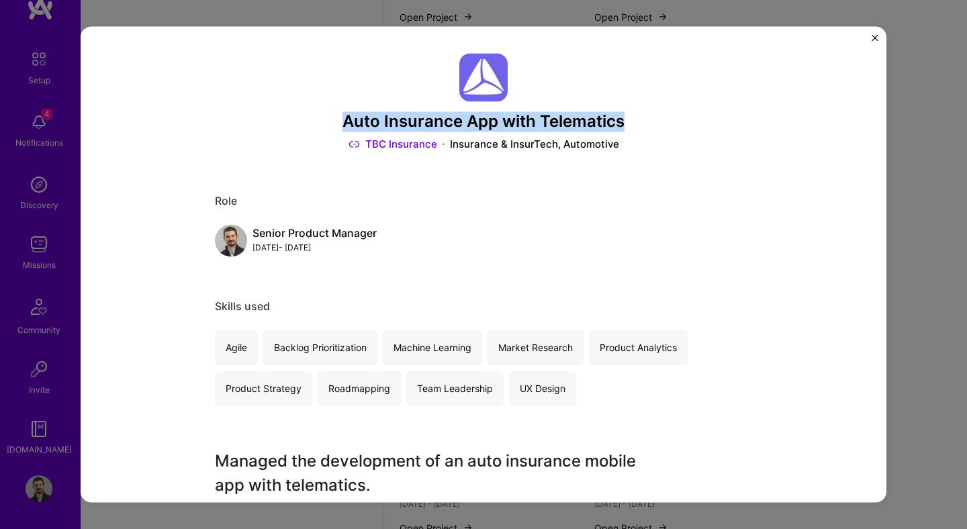
drag, startPoint x: 322, startPoint y: 121, endPoint x: 642, endPoint y: 131, distance: 319.9
click at [642, 131] on h3 "Auto Insurance App with Telematics" at bounding box center [483, 121] width 537 height 19
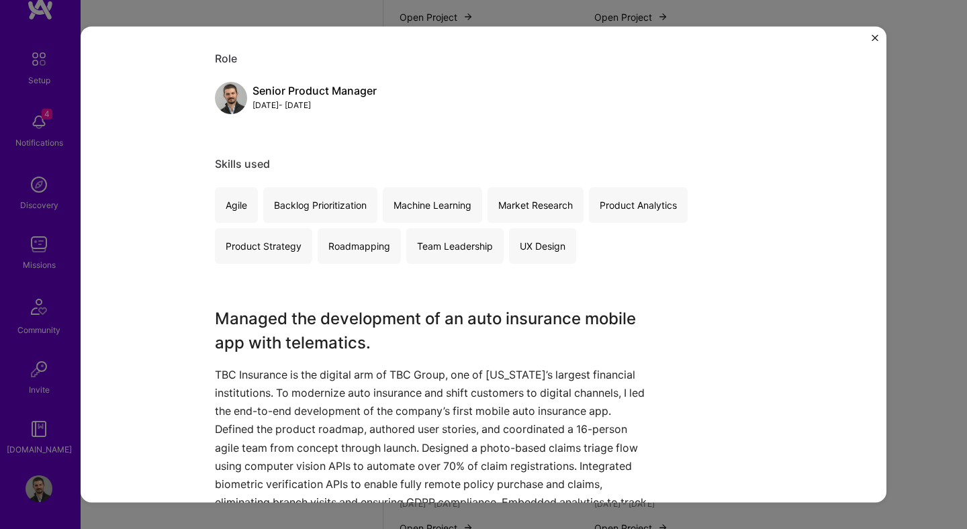
scroll to position [323, 0]
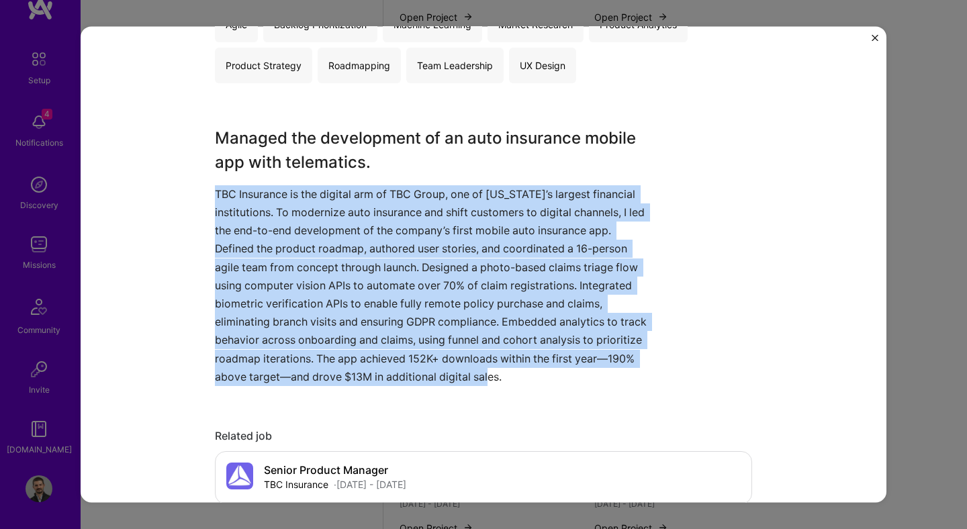
drag, startPoint x: 553, startPoint y: 376, endPoint x: 211, endPoint y: 193, distance: 388.0
click at [211, 193] on div "Auto Insurance App with Telematics TBC Insurance Insurance & InsurTech, Automot…" at bounding box center [484, 264] width 806 height 476
click at [875, 36] on img "Close" at bounding box center [875, 37] width 7 height 7
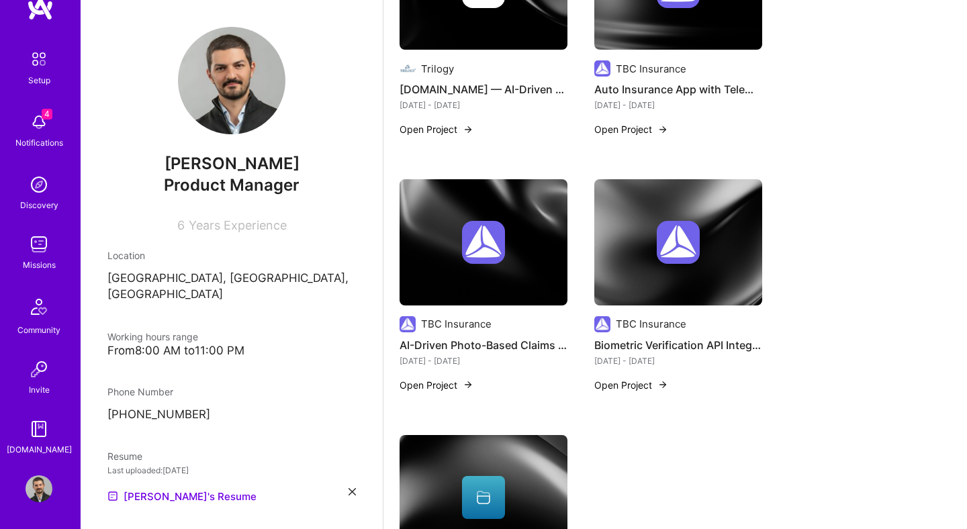
scroll to position [703, 0]
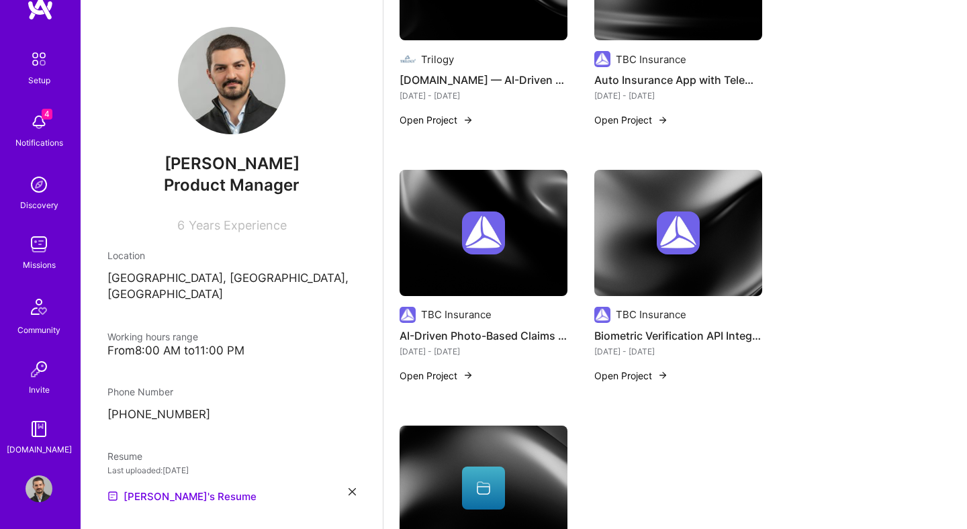
click at [445, 383] on button "Open Project" at bounding box center [437, 376] width 74 height 14
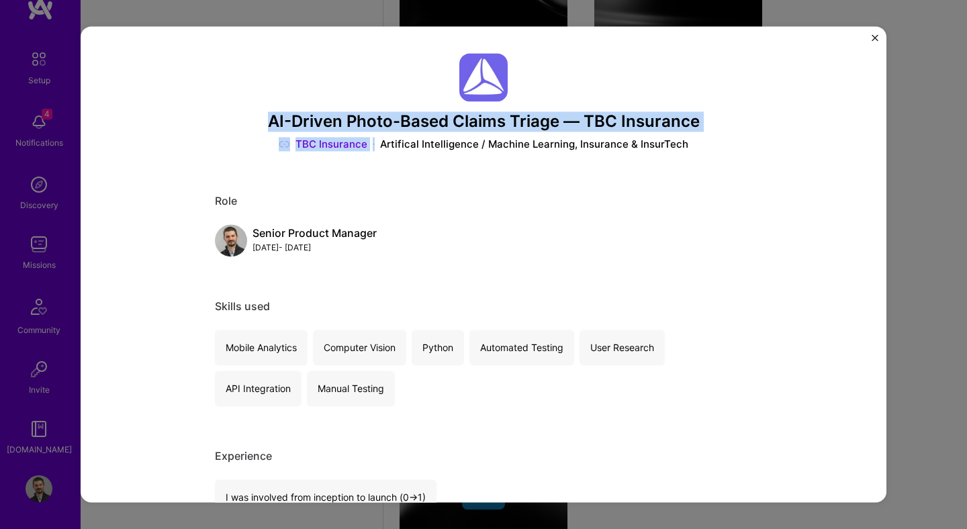
drag, startPoint x: 256, startPoint y: 124, endPoint x: 721, endPoint y: 137, distance: 465.7
click at [722, 136] on div "AI-Driven Photo-Based Claims Triage — TBC Insurance TBC Insurance Artifical Int…" at bounding box center [483, 102] width 537 height 98
click at [710, 122] on h3 "AI-Driven Photo-Based Claims Triage — TBC Insurance" at bounding box center [483, 121] width 537 height 19
drag, startPoint x: 724, startPoint y: 122, endPoint x: 261, endPoint y: 110, distance: 463.6
click at [261, 110] on div "AI-Driven Photo-Based Claims Triage — TBC Insurance TBC Insurance Artifical Int…" at bounding box center [483, 102] width 537 height 98
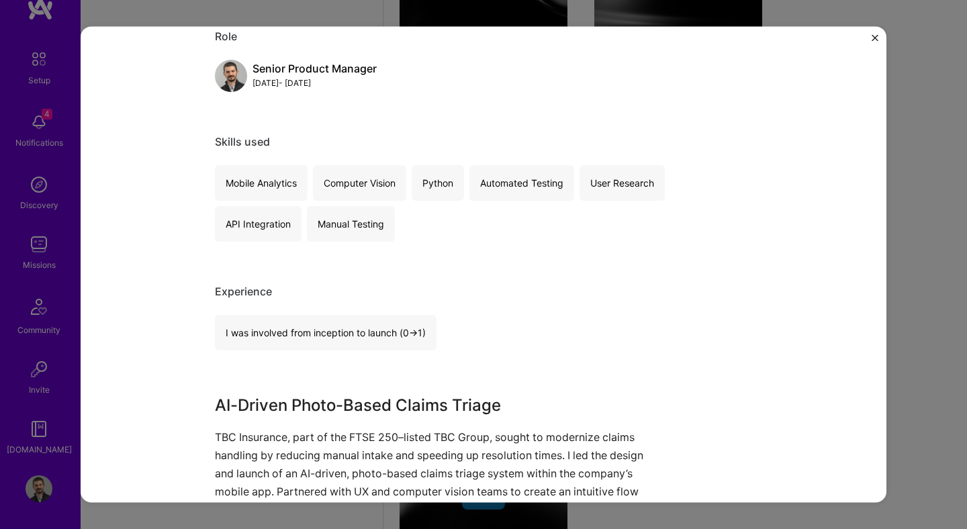
scroll to position [324, 0]
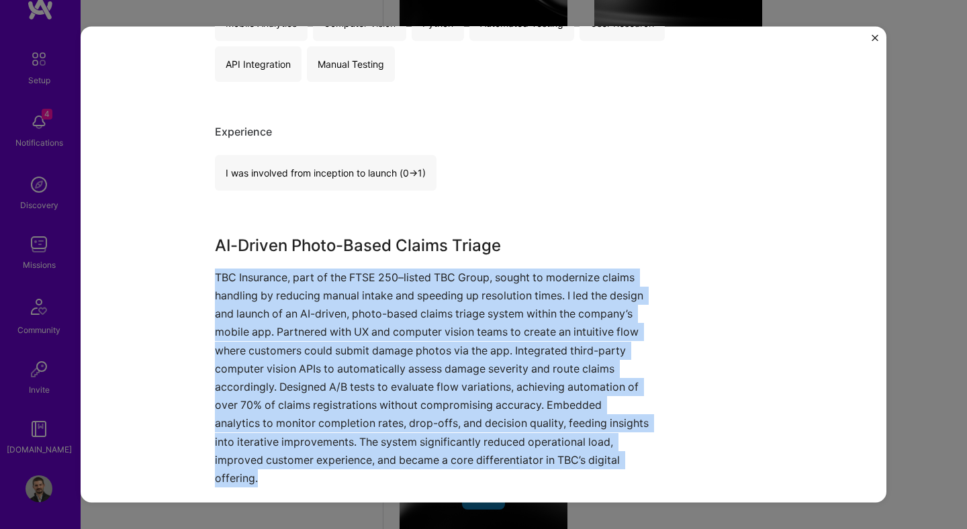
drag, startPoint x: 213, startPoint y: 288, endPoint x: 351, endPoint y: 472, distance: 229.9
click at [351, 472] on div "AI-Driven Photo-Based Claims Triage — TBC Insurance TBC Insurance Artifical Int…" at bounding box center [484, 264] width 806 height 476
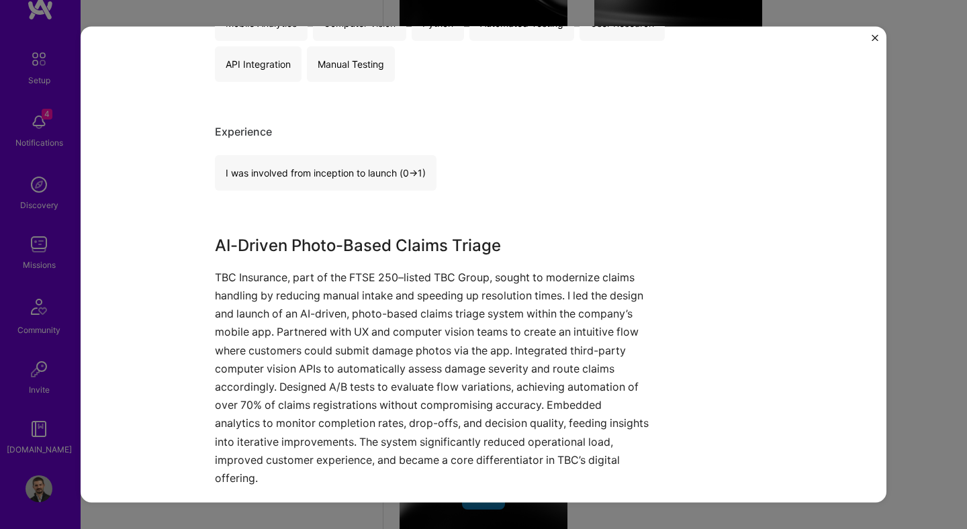
click at [871, 33] on div "AI-Driven Photo-Based Claims Triage — TBC Insurance TBC Insurance Artifical Int…" at bounding box center [484, 264] width 806 height 476
click at [877, 39] on img "Close" at bounding box center [875, 37] width 7 height 7
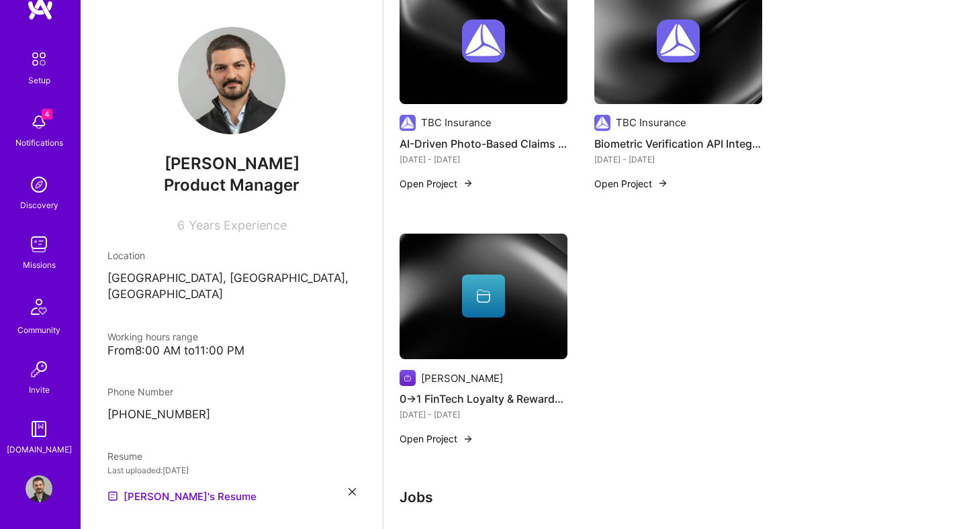
scroll to position [926, 0]
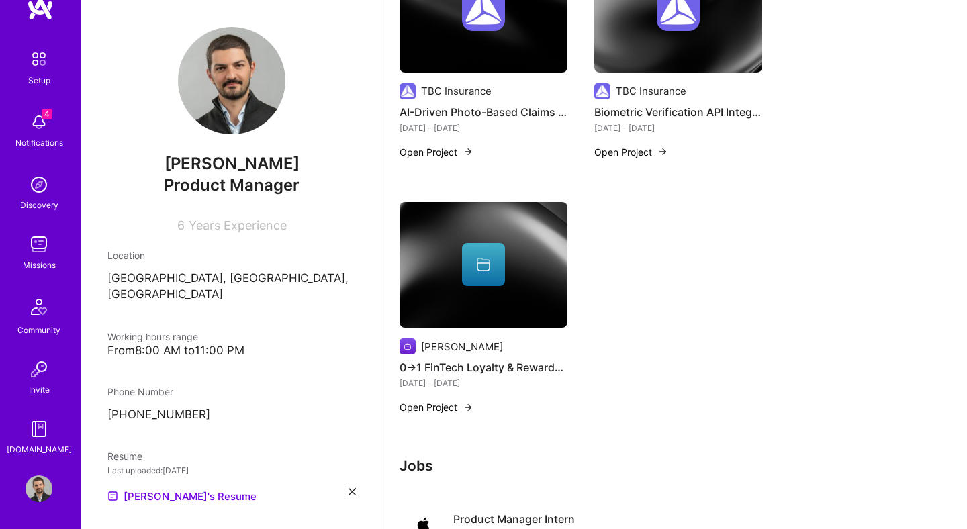
click at [613, 159] on button "Open Project" at bounding box center [631, 152] width 74 height 14
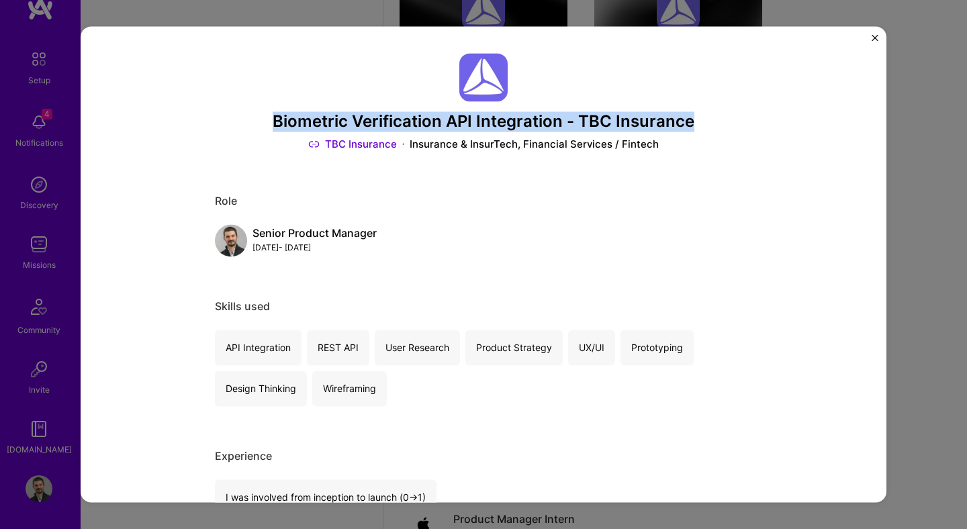
drag, startPoint x: 261, startPoint y: 120, endPoint x: 694, endPoint y: 120, distance: 432.6
click at [693, 120] on h3 "Biometric Verification API Integration - TBC Insurance" at bounding box center [483, 121] width 537 height 19
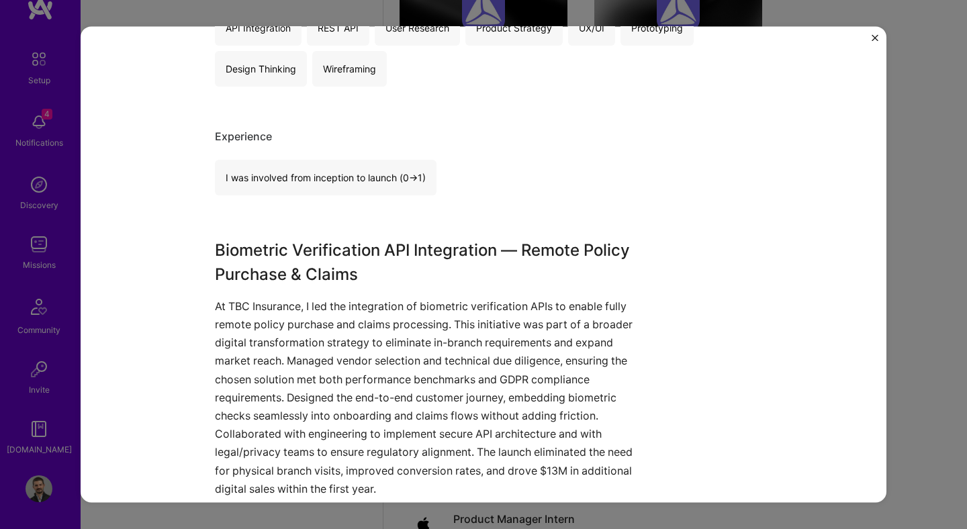
scroll to position [392, 0]
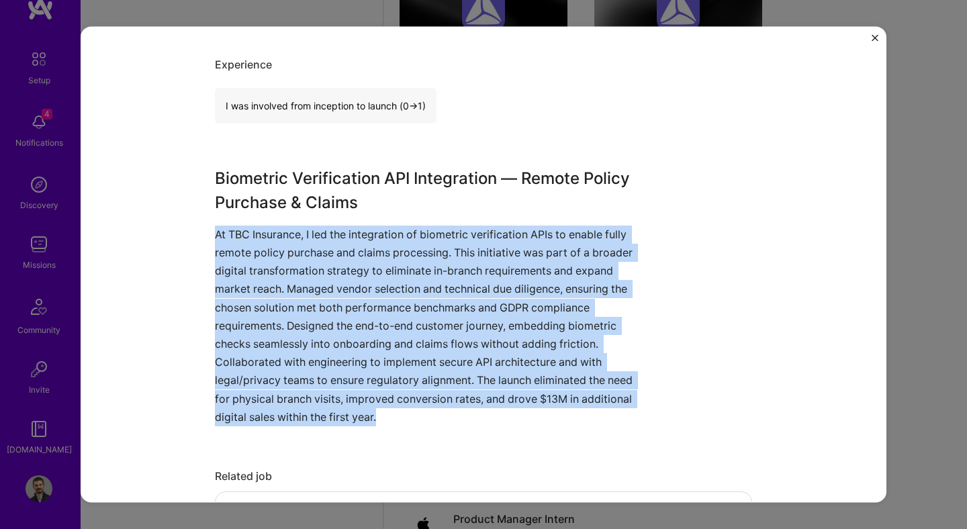
drag, startPoint x: 216, startPoint y: 231, endPoint x: 454, endPoint y: 416, distance: 301.6
click at [454, 416] on p "At TBC Insurance, I led the integration of biometric verification APIs to enabl…" at bounding box center [433, 326] width 437 height 201
click at [873, 40] on img "Close" at bounding box center [875, 37] width 7 height 7
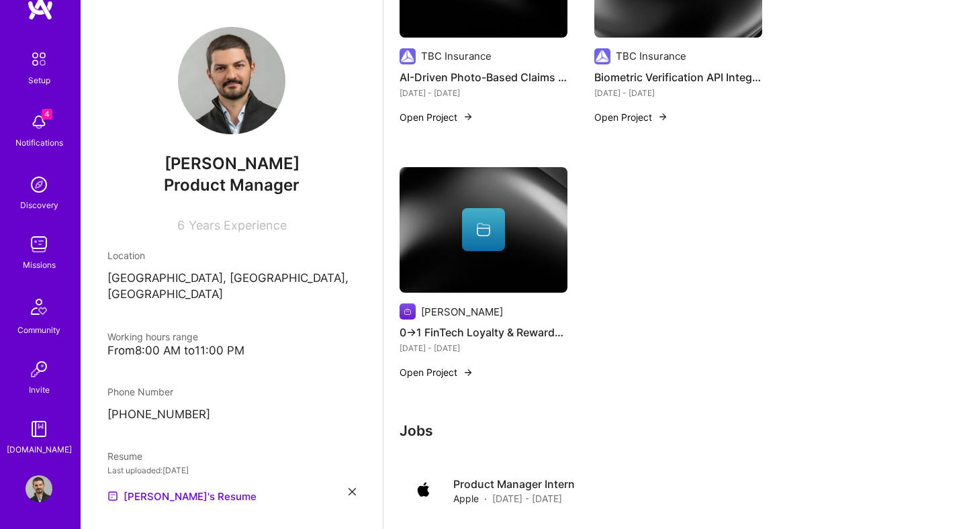
scroll to position [1001, 0]
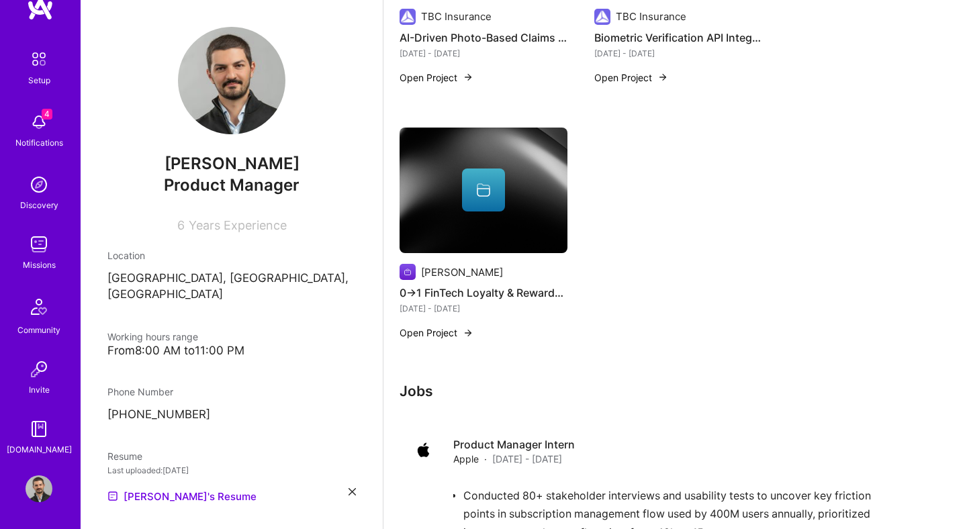
click at [435, 340] on button "Open Project" at bounding box center [437, 333] width 74 height 14
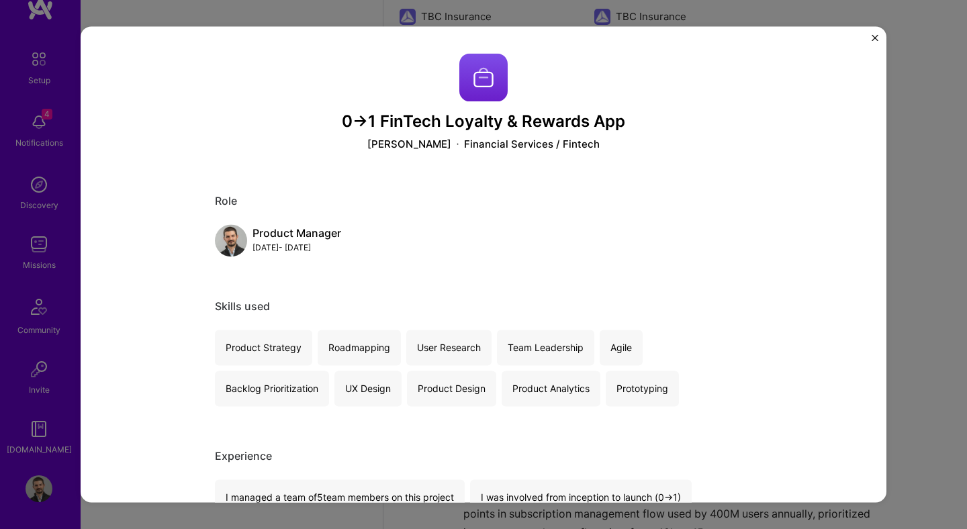
scroll to position [299, 0]
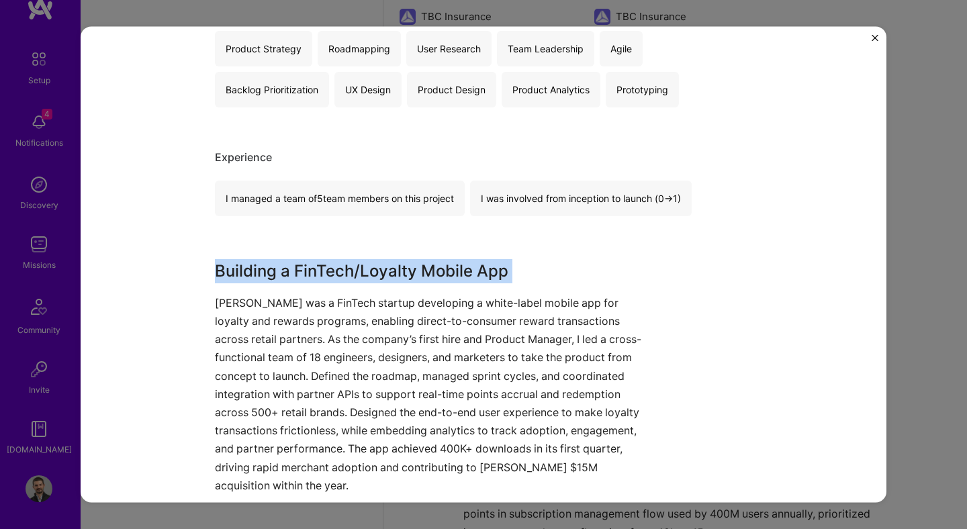
drag, startPoint x: 214, startPoint y: 271, endPoint x: 600, endPoint y: 286, distance: 385.9
click at [600, 286] on div "0→1 FinTech Loyalty & Rewards App [PERSON_NAME] Financial Services / Fintech Ro…" at bounding box center [484, 264] width 806 height 476
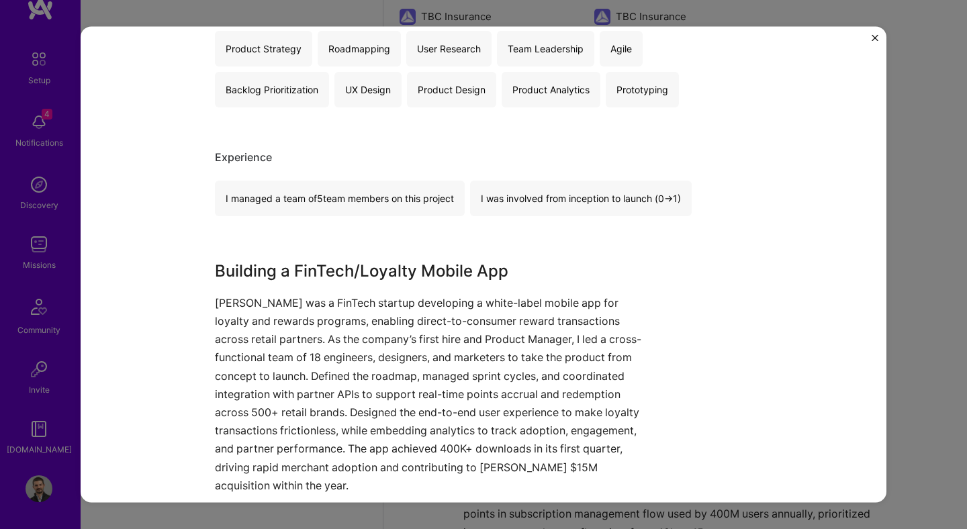
click at [871, 36] on div "0→1 FinTech Loyalty & Rewards App [PERSON_NAME] Financial Services / Fintech Ro…" at bounding box center [484, 264] width 806 height 476
click at [877, 36] on img "Close" at bounding box center [875, 37] width 7 height 7
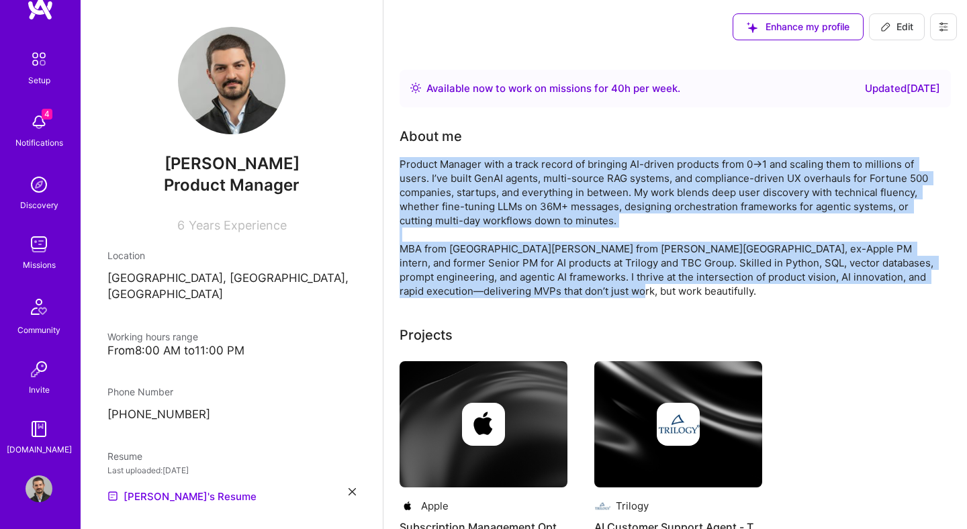
drag, startPoint x: 598, startPoint y: 288, endPoint x: 396, endPoint y: 169, distance: 233.6
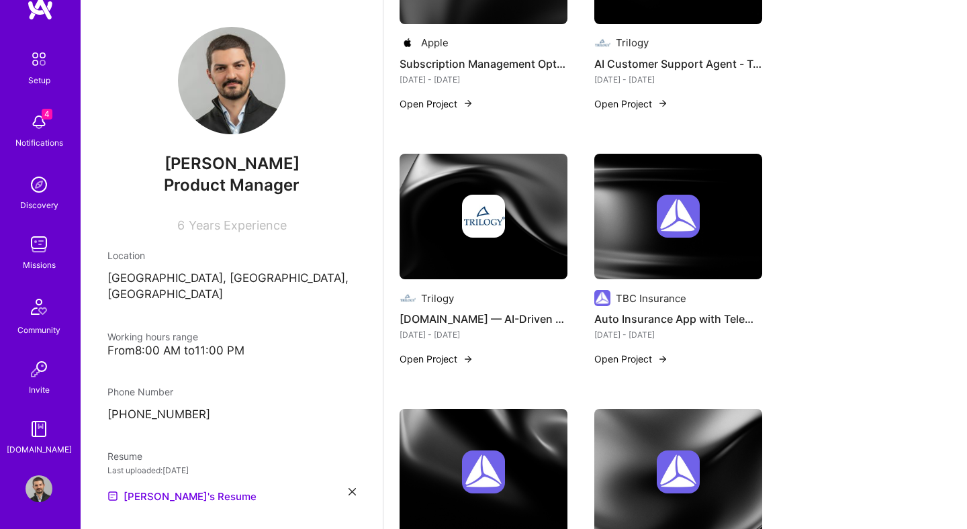
scroll to position [460, 0]
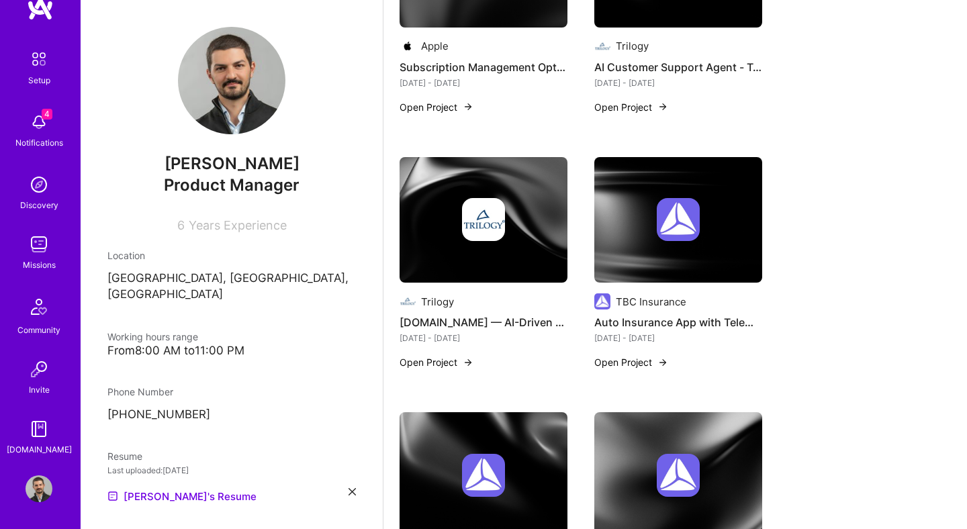
click at [623, 114] on button "Open Project" at bounding box center [631, 107] width 74 height 14
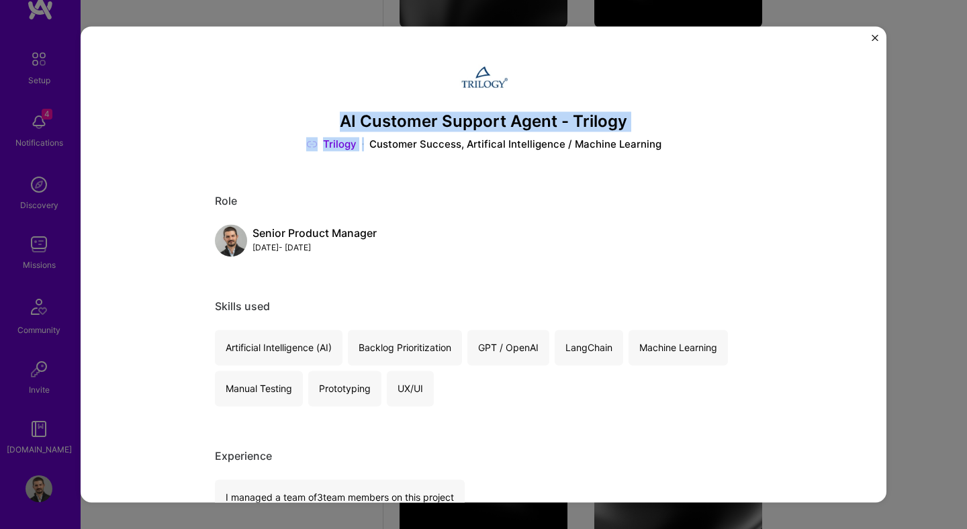
drag, startPoint x: 337, startPoint y: 119, endPoint x: 476, endPoint y: 135, distance: 140.6
click at [476, 135] on div "AI Customer Support Agent - Trilogy Trilogy Customer Success, Artifical Intelli…" at bounding box center [483, 102] width 537 height 98
click at [221, 16] on div "AI Customer Support Agent - Trilogy Trilogy Customer Success, Artifical Intelli…" at bounding box center [483, 264] width 967 height 529
